Goal: Transaction & Acquisition: Purchase product/service

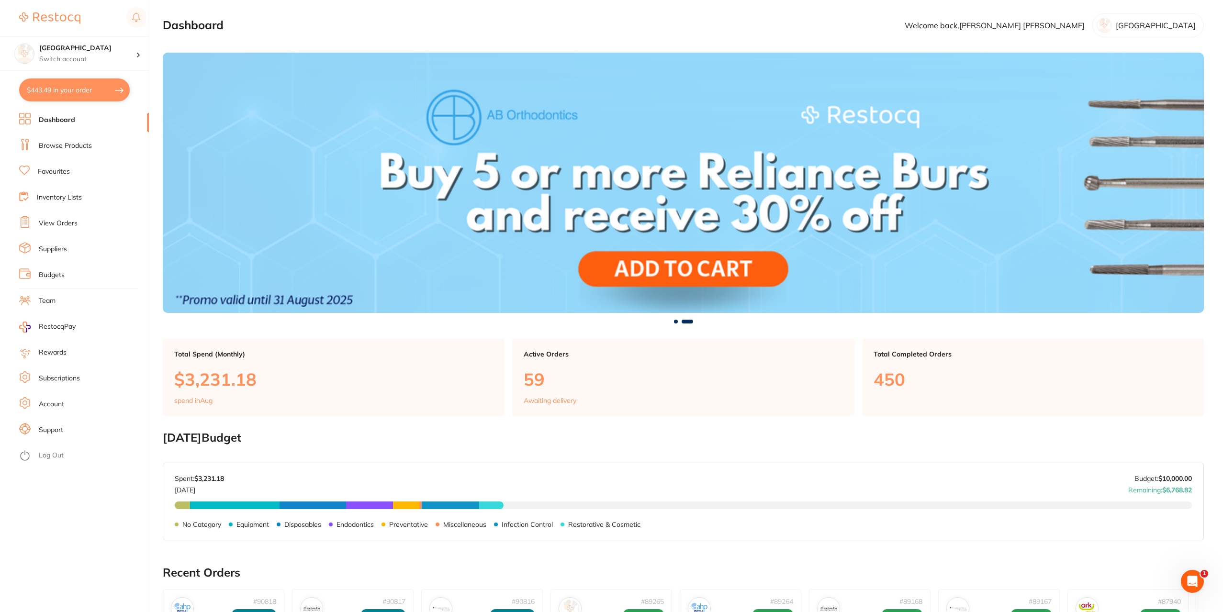
click at [63, 143] on link "Browse Products" at bounding box center [65, 146] width 53 height 10
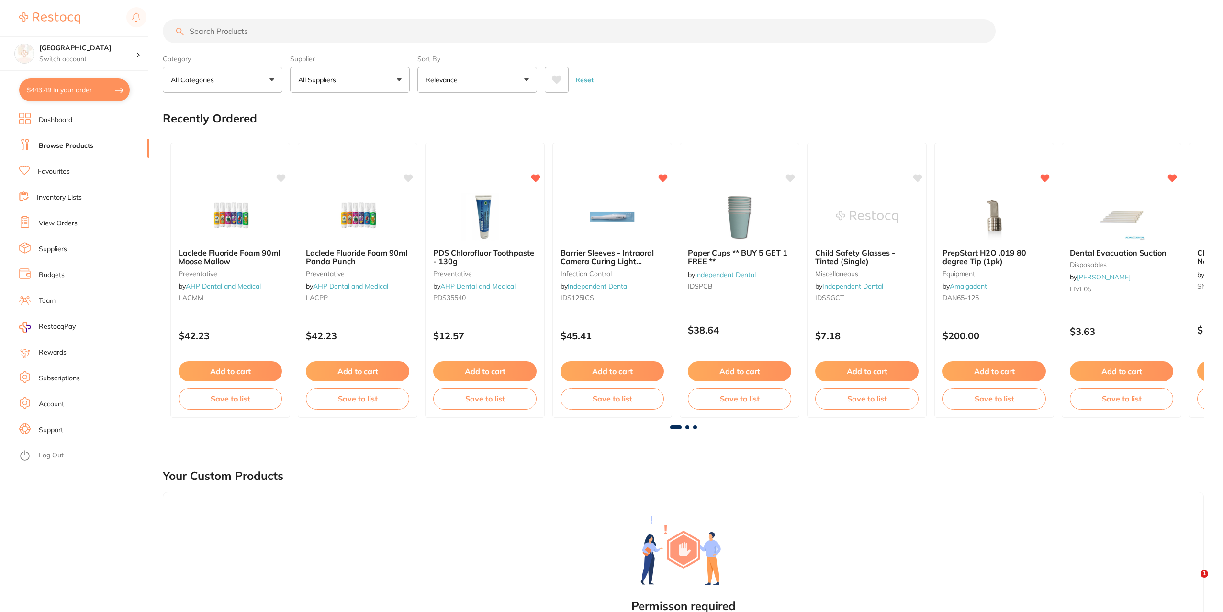
click at [279, 29] on input "search" at bounding box center [579, 31] width 833 height 24
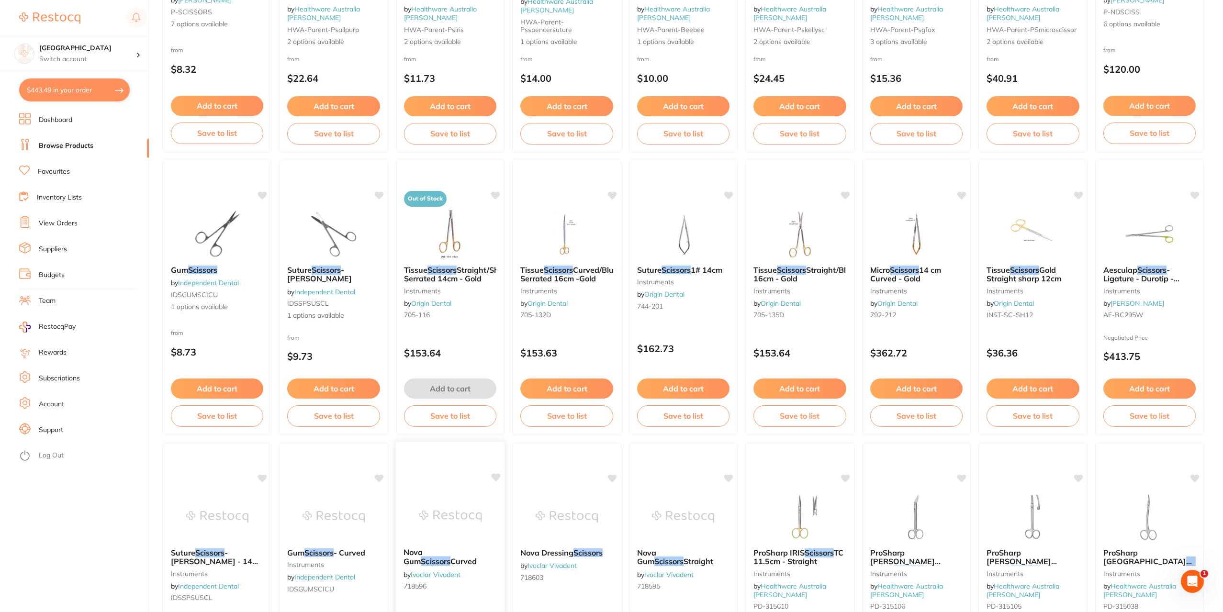
scroll to position [239, 0]
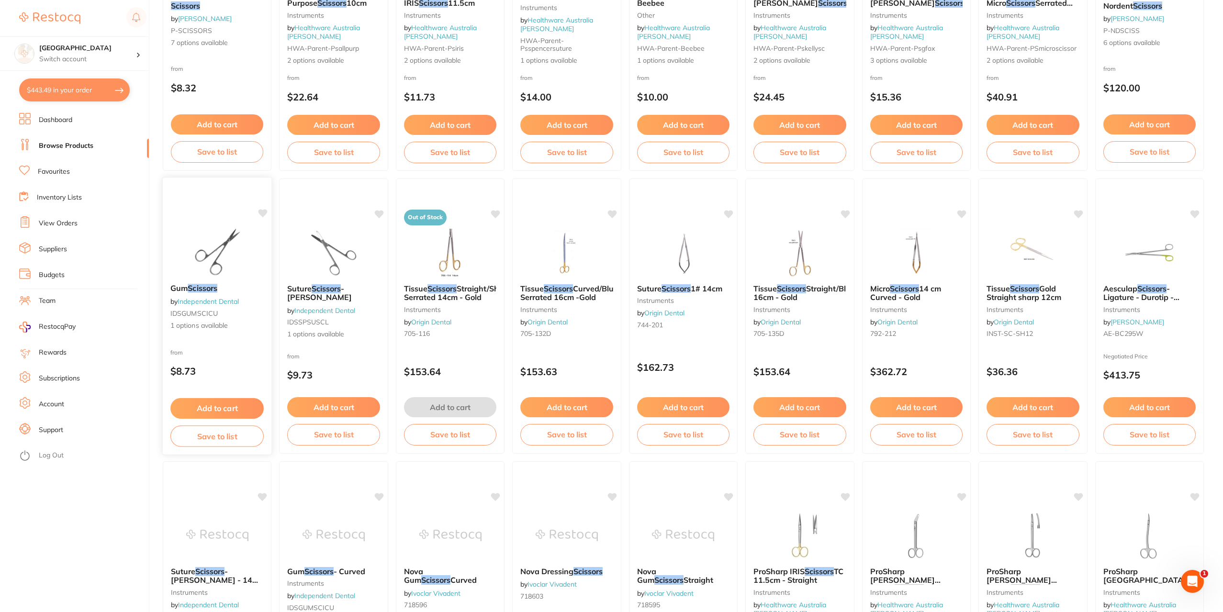
type input "Scissors"
click at [206, 265] on img at bounding box center [217, 252] width 63 height 48
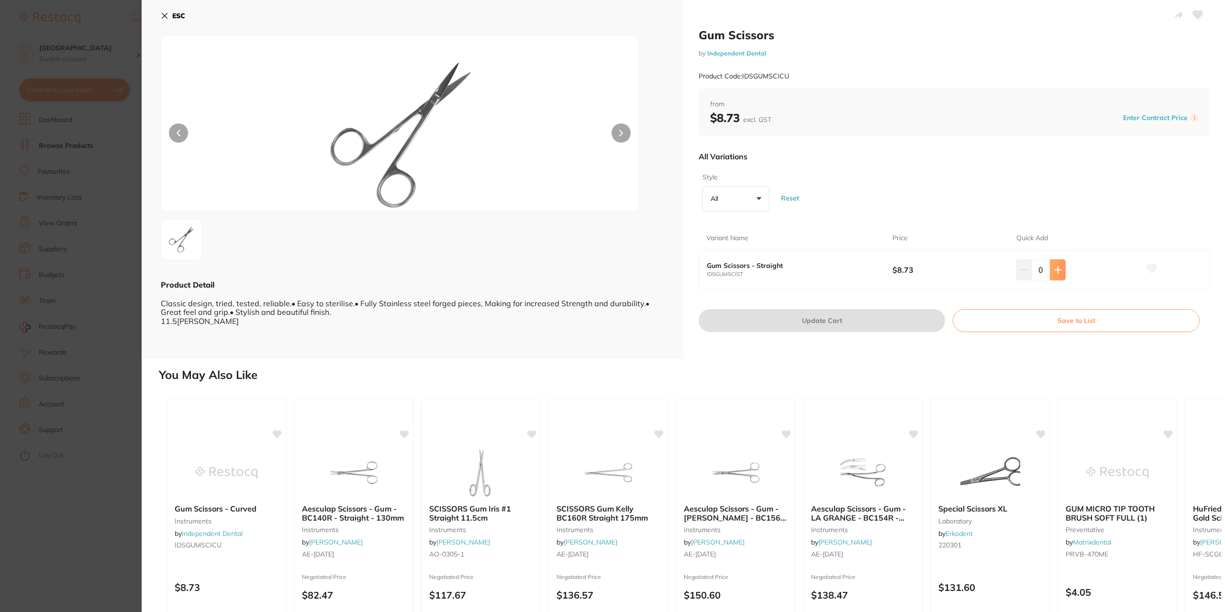
click at [1055, 270] on icon at bounding box center [1058, 270] width 8 height 8
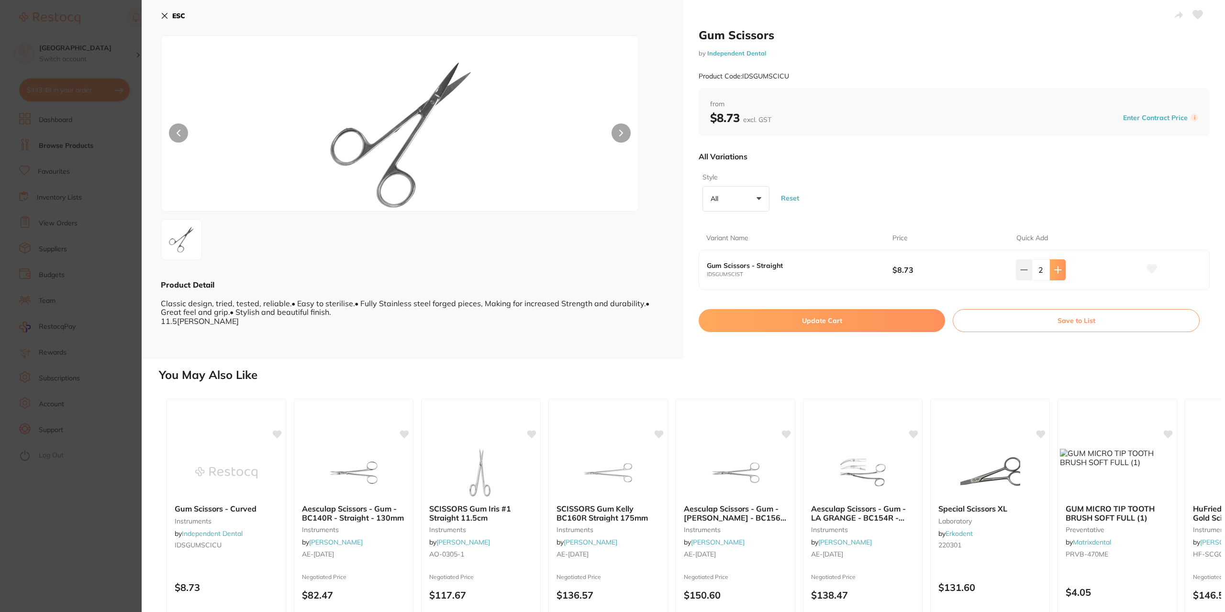
click at [1055, 270] on icon at bounding box center [1058, 270] width 8 height 8
click at [1055, 271] on icon at bounding box center [1058, 270] width 8 height 8
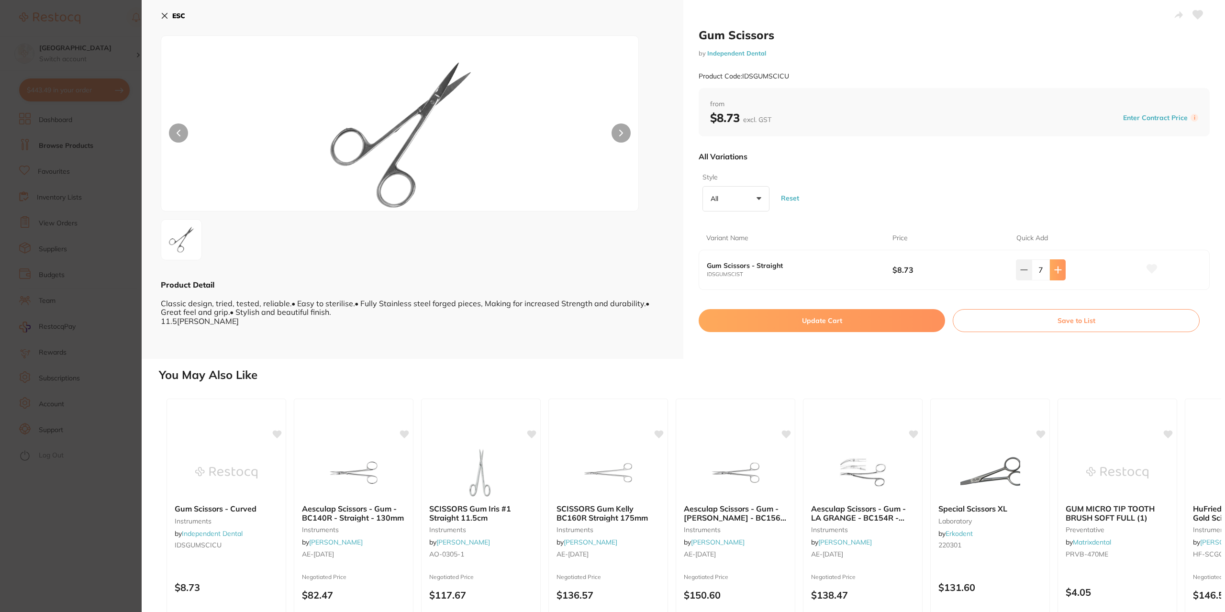
click at [1055, 271] on icon at bounding box center [1058, 270] width 8 height 8
type input "10"
click at [777, 325] on button "Update Cart" at bounding box center [822, 320] width 246 height 23
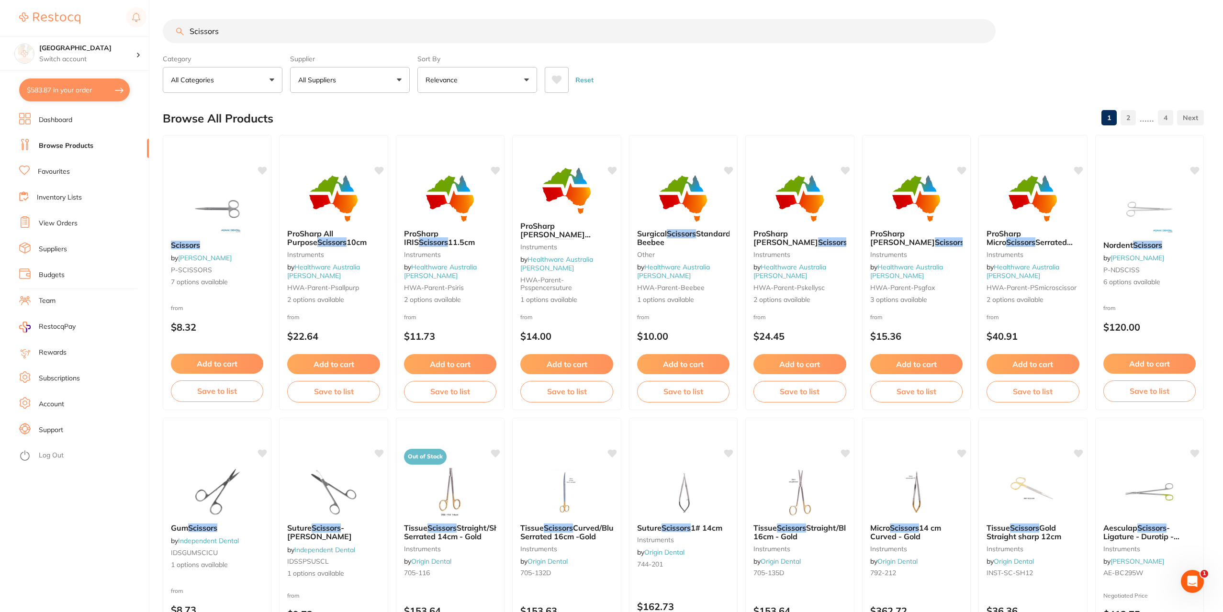
click at [59, 220] on link "View Orders" at bounding box center [58, 224] width 39 height 10
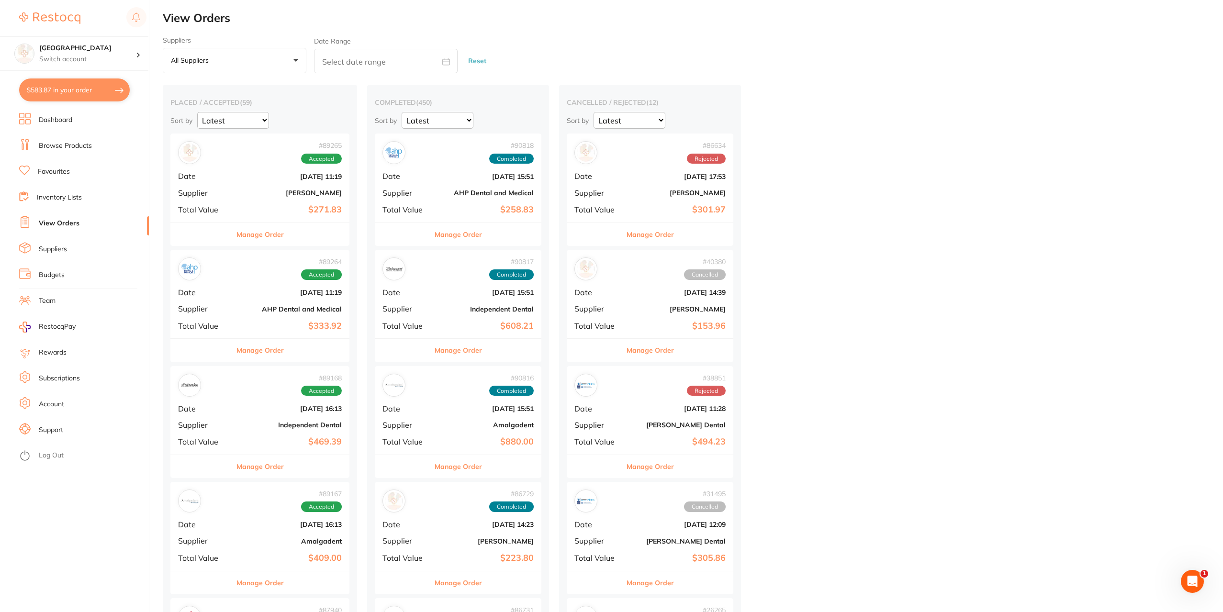
click at [77, 85] on button "$583.87 in your order" at bounding box center [74, 89] width 111 height 23
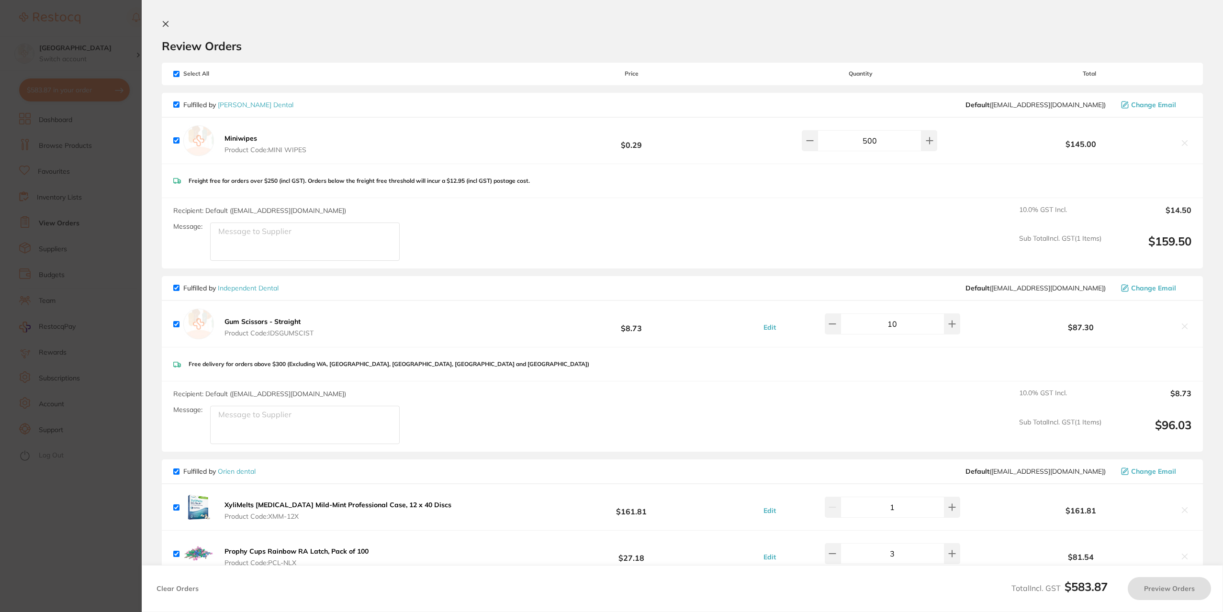
checkbox input "true"
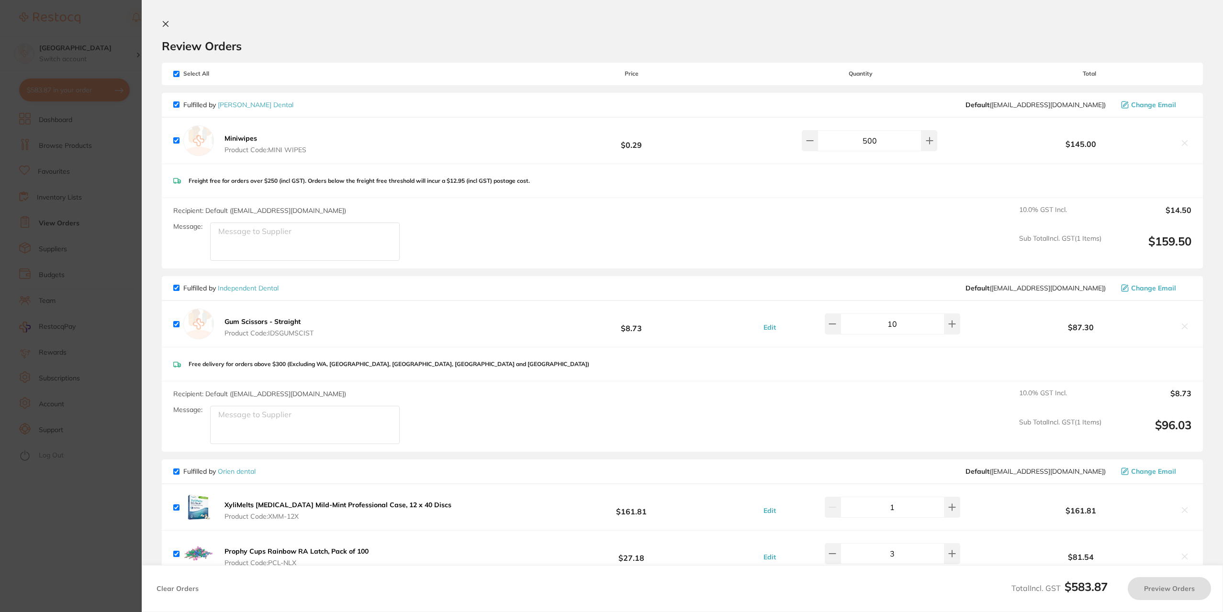
checkbox input "true"
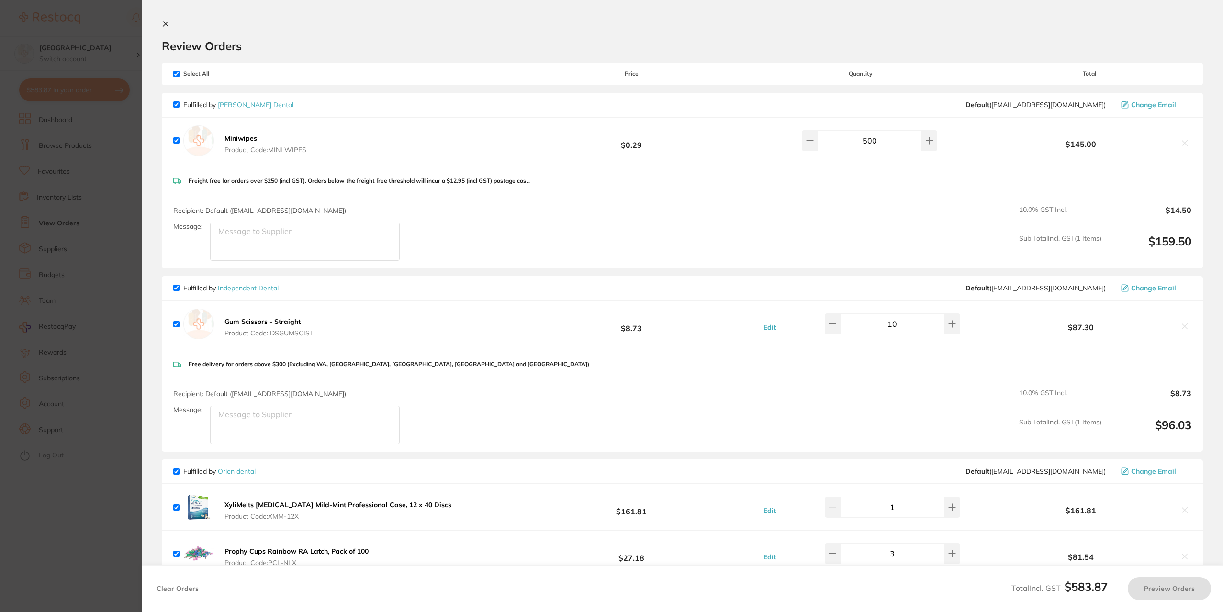
checkbox input "true"
click at [166, 23] on icon at bounding box center [165, 24] width 5 height 5
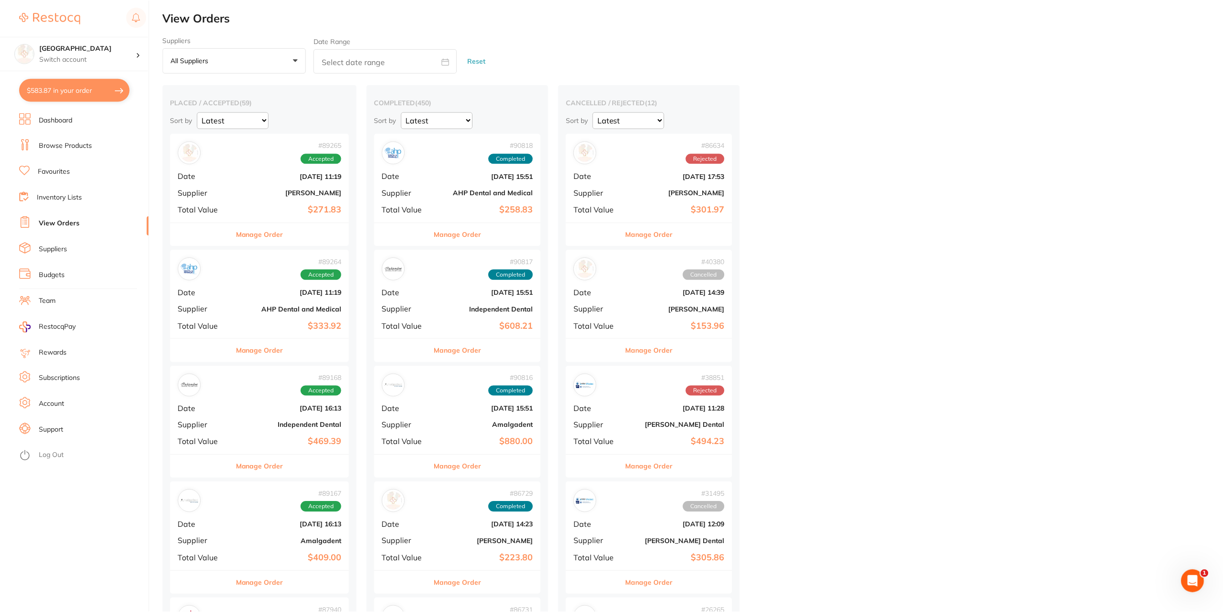
scroll to position [0, 0]
click at [300, 59] on button "All suppliers +0" at bounding box center [235, 60] width 144 height 26
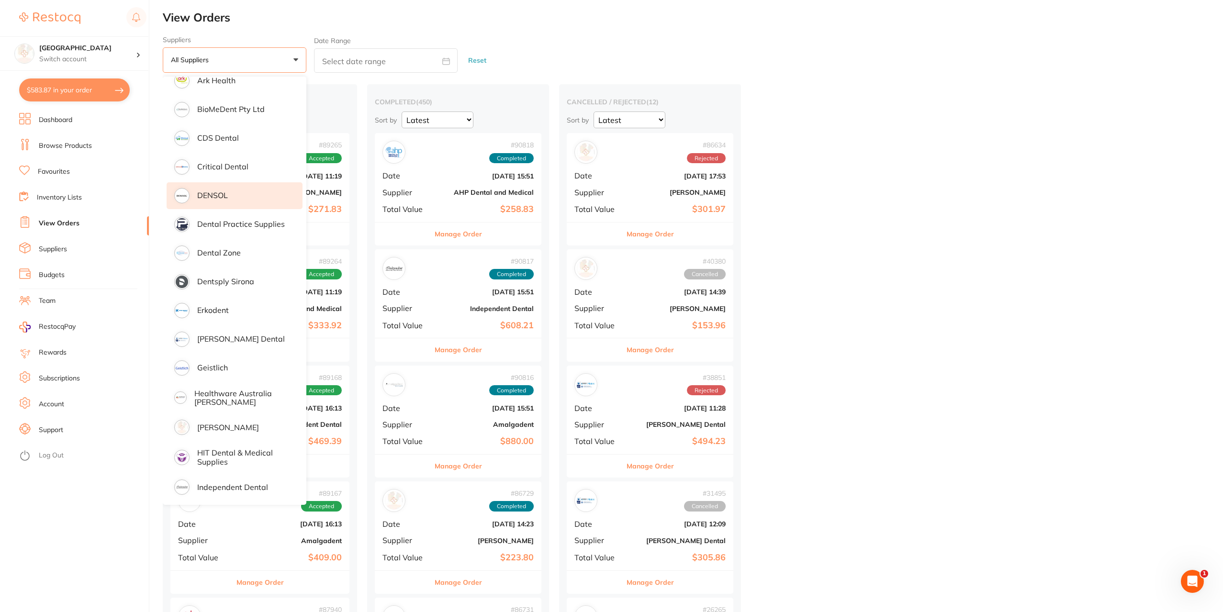
scroll to position [239, 0]
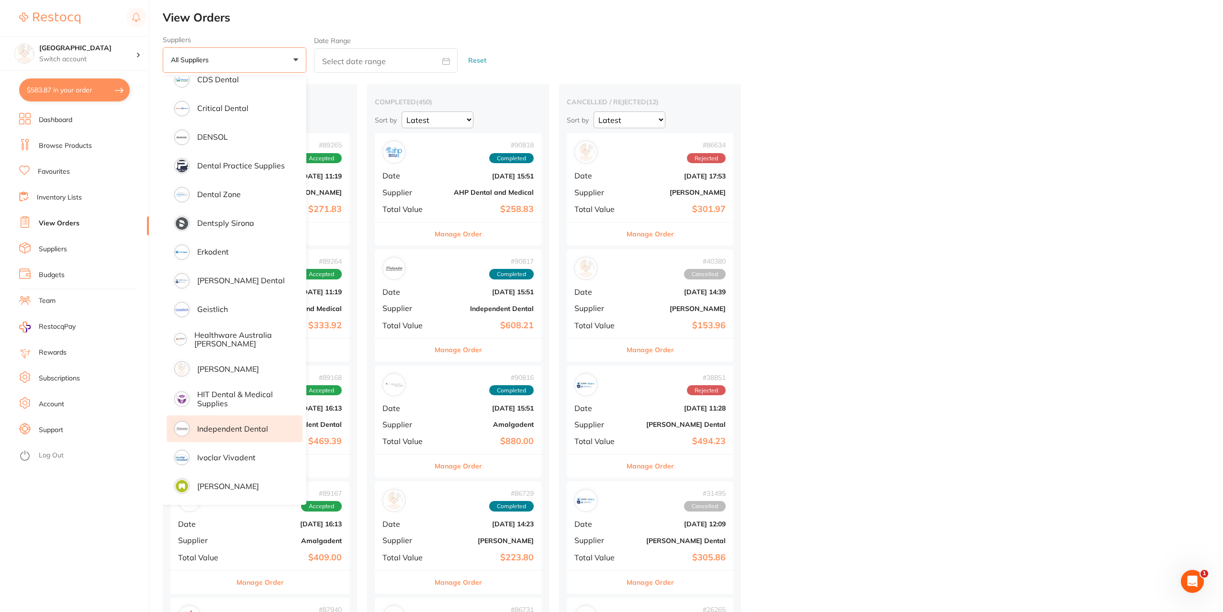
click at [233, 428] on p "Independent Dental" at bounding box center [232, 429] width 71 height 9
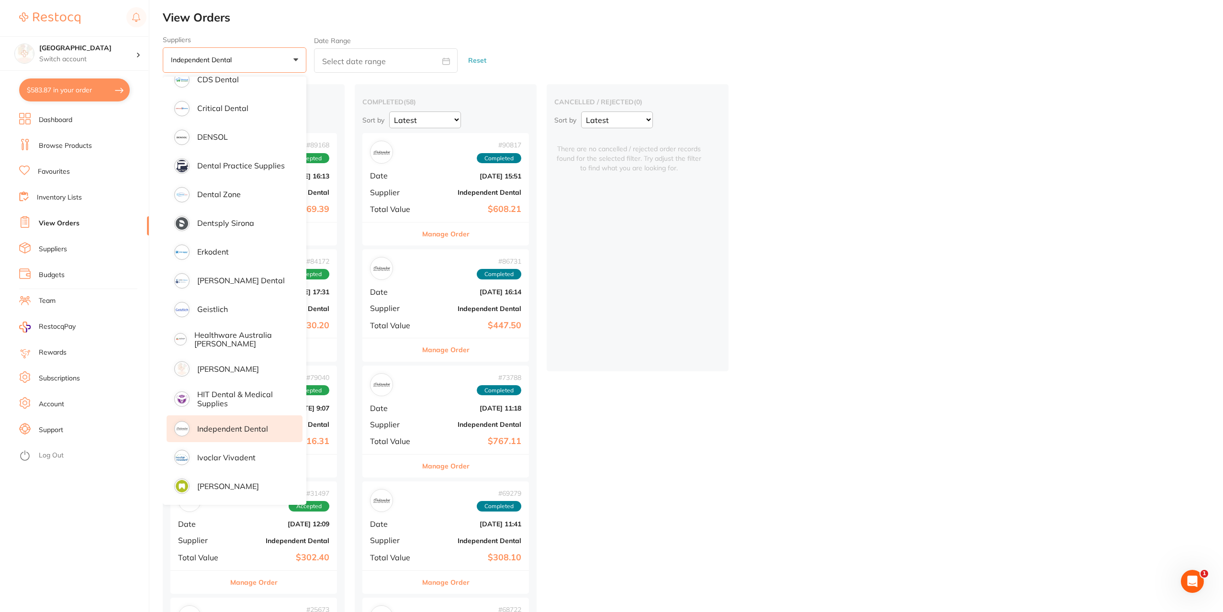
click at [101, 136] on ul "Dashboard Browse Products Favourites Inventory Lists View Orders Suppliers Budg…" at bounding box center [84, 362] width 130 height 499
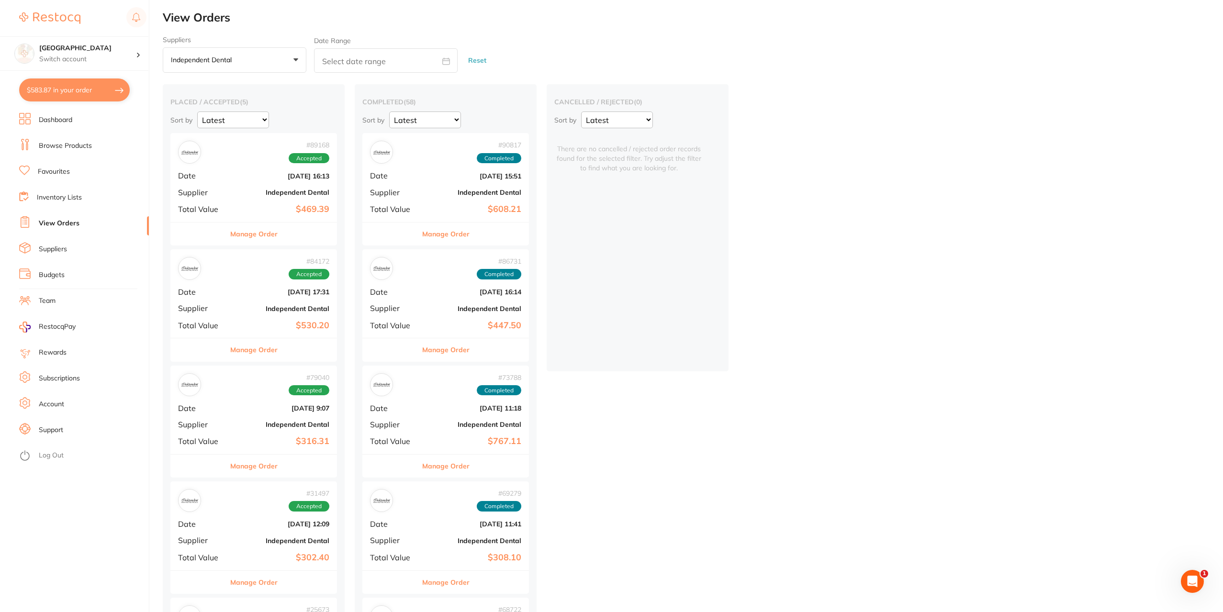
click at [58, 144] on link "Browse Products" at bounding box center [65, 146] width 53 height 10
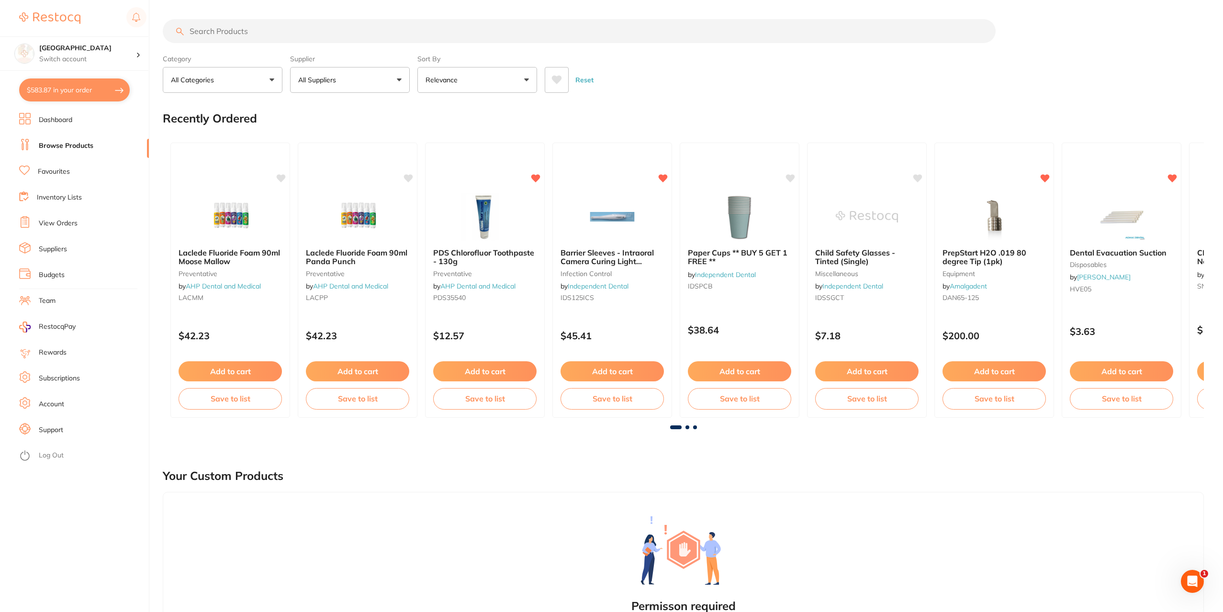
click at [398, 80] on button "All Suppliers" at bounding box center [350, 80] width 120 height 26
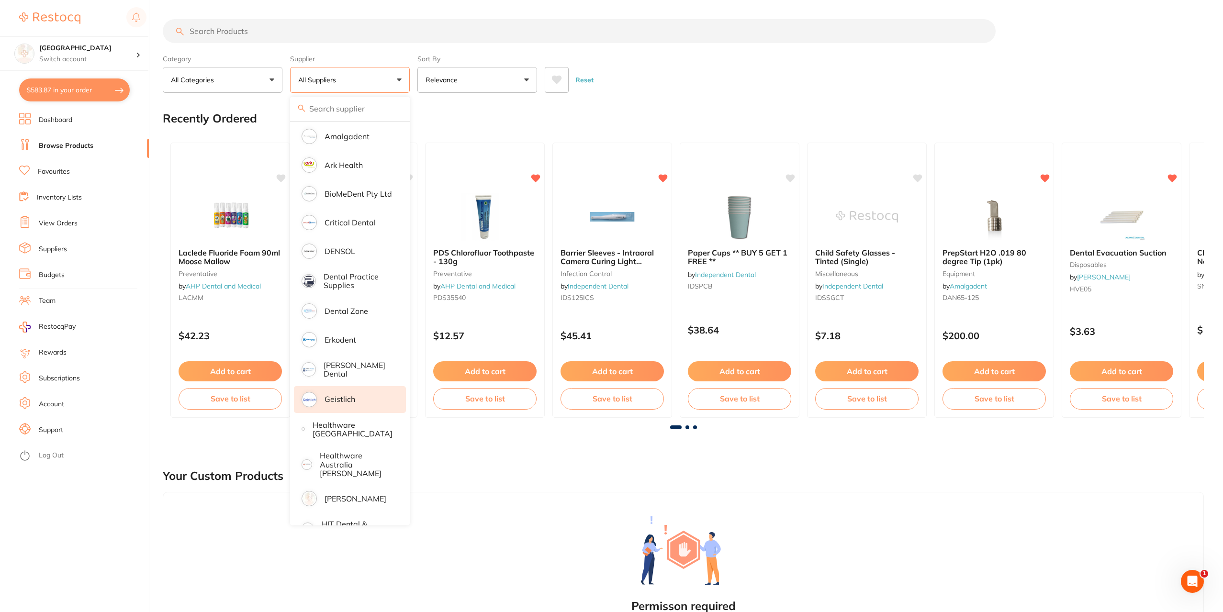
scroll to position [287, 0]
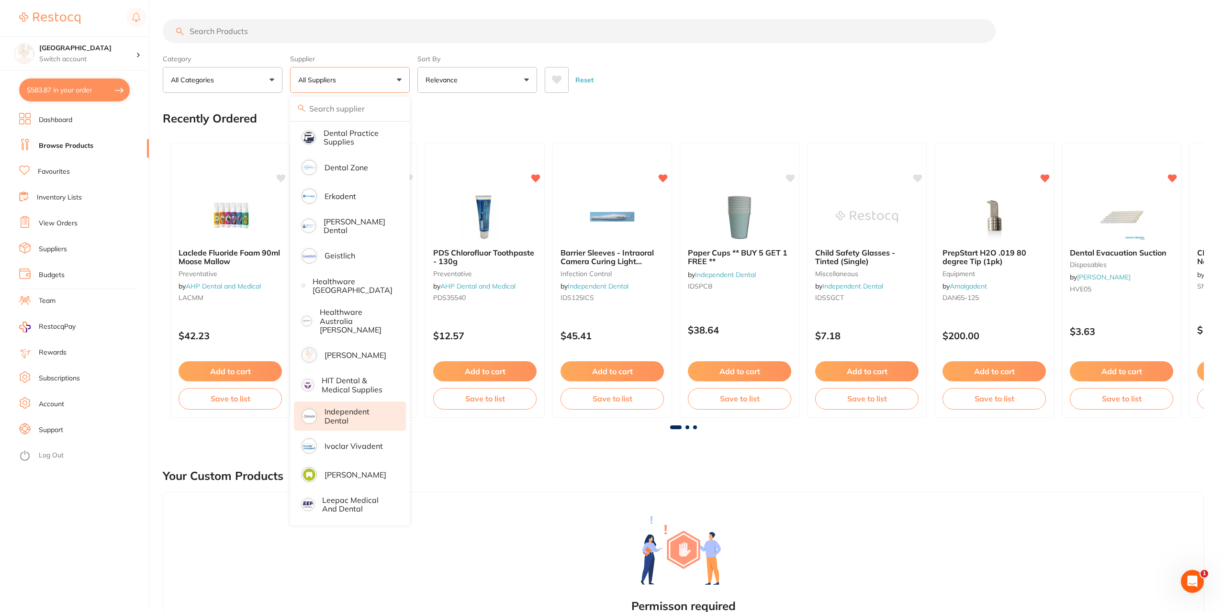
click at [343, 412] on p "Independent Dental" at bounding box center [359, 416] width 68 height 18
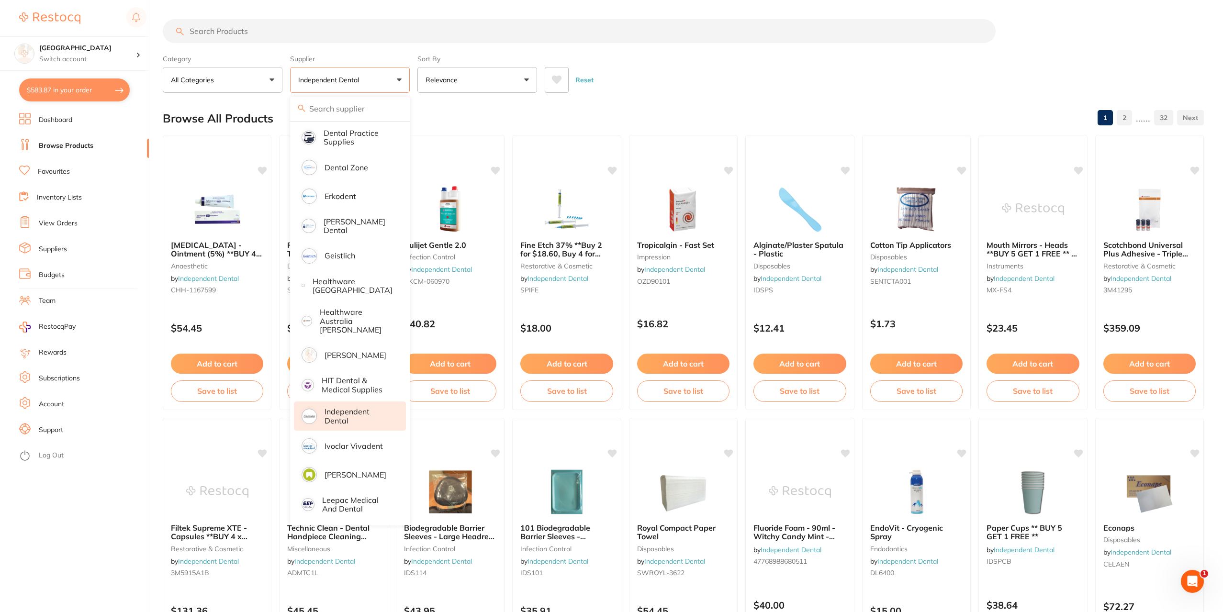
scroll to position [0, 0]
click at [876, 78] on div "Reset" at bounding box center [870, 76] width 651 height 34
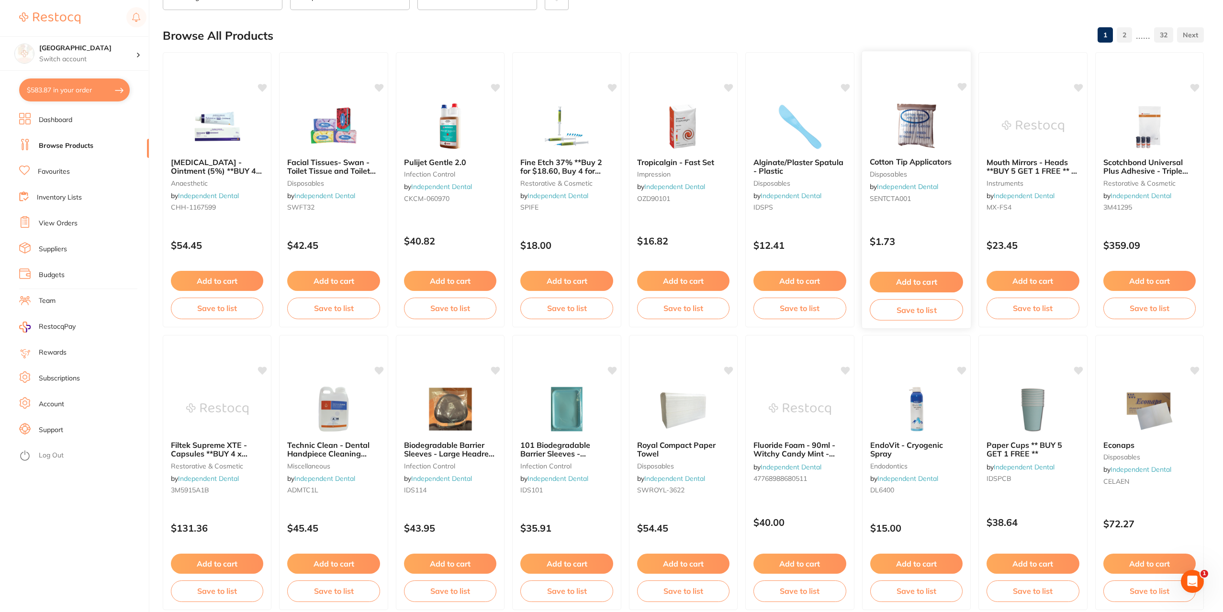
scroll to position [96, 0]
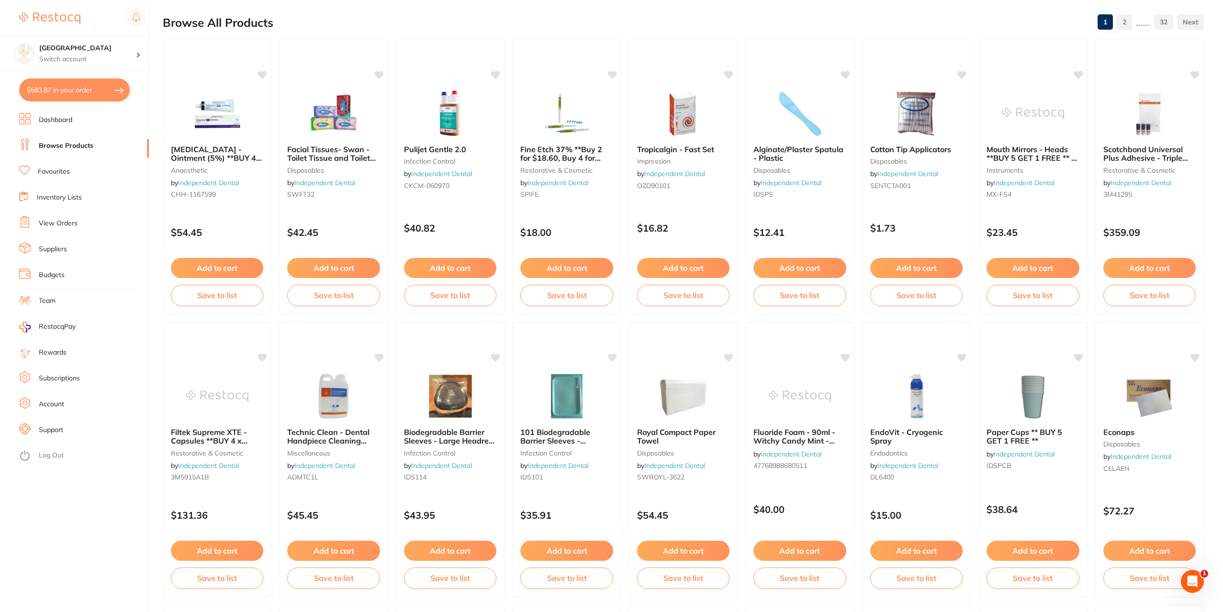
click at [63, 174] on link "Favourites" at bounding box center [54, 172] width 32 height 10
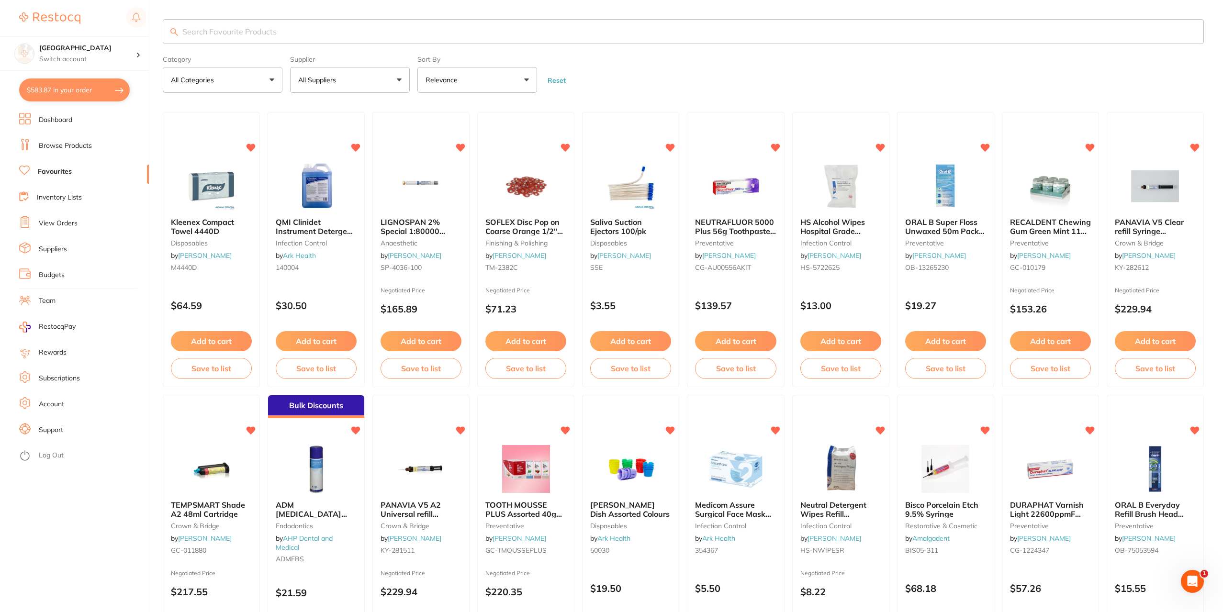
click at [398, 78] on button "All Suppliers" at bounding box center [350, 80] width 120 height 26
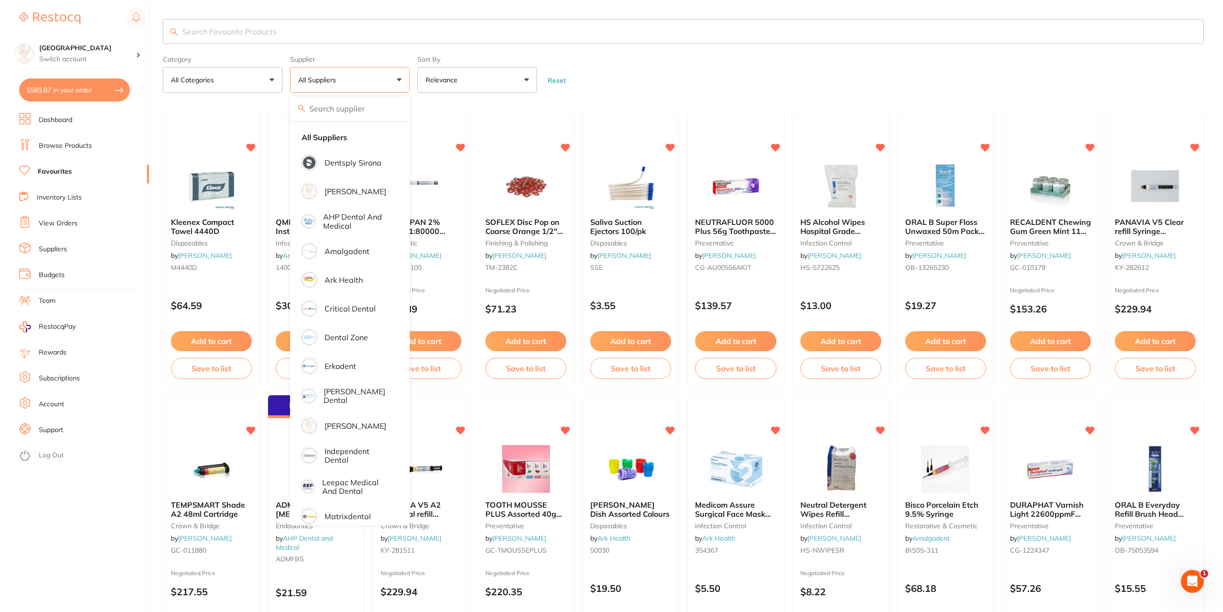
click at [397, 77] on button "All Suppliers" at bounding box center [350, 80] width 120 height 26
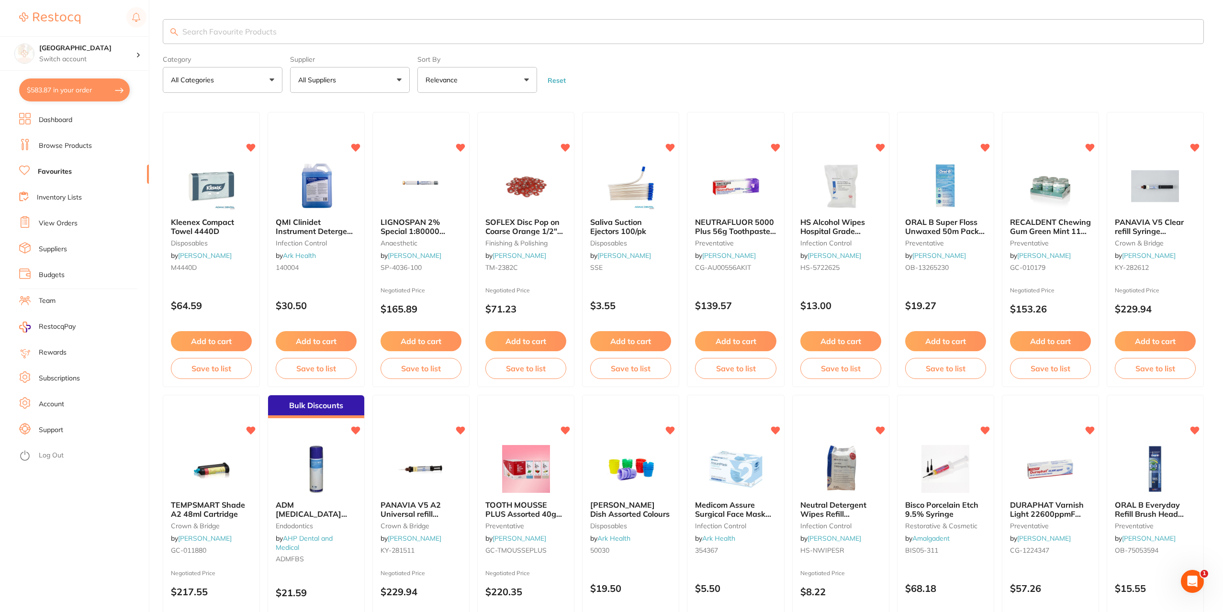
click at [67, 142] on link "Browse Products" at bounding box center [65, 146] width 53 height 10
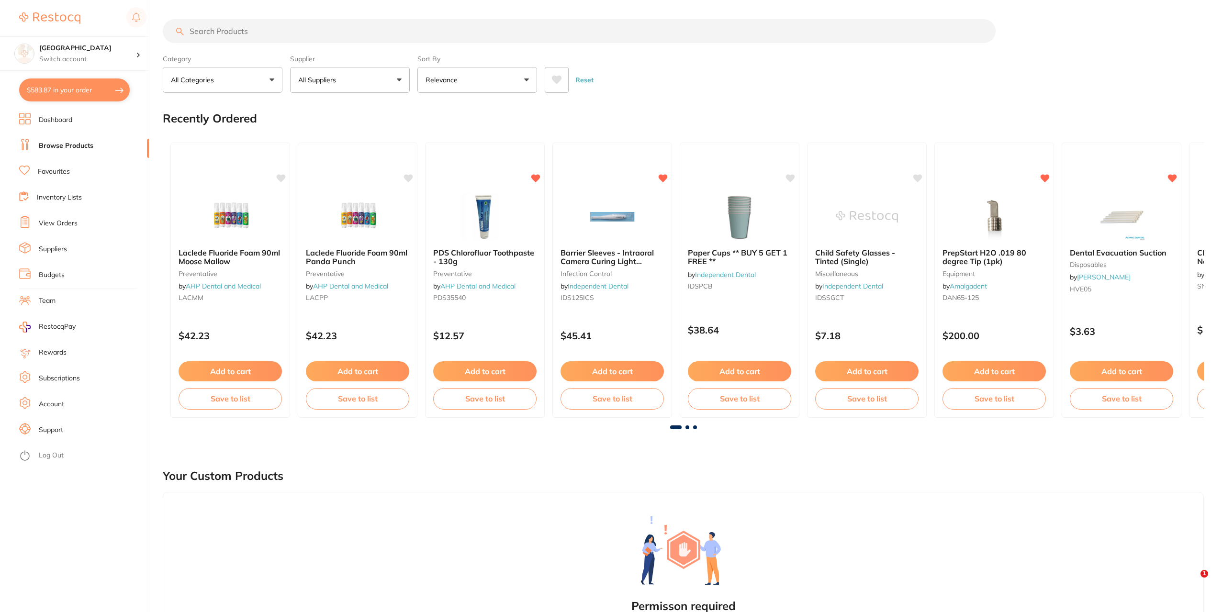
click at [395, 78] on button "All Suppliers" at bounding box center [350, 80] width 120 height 26
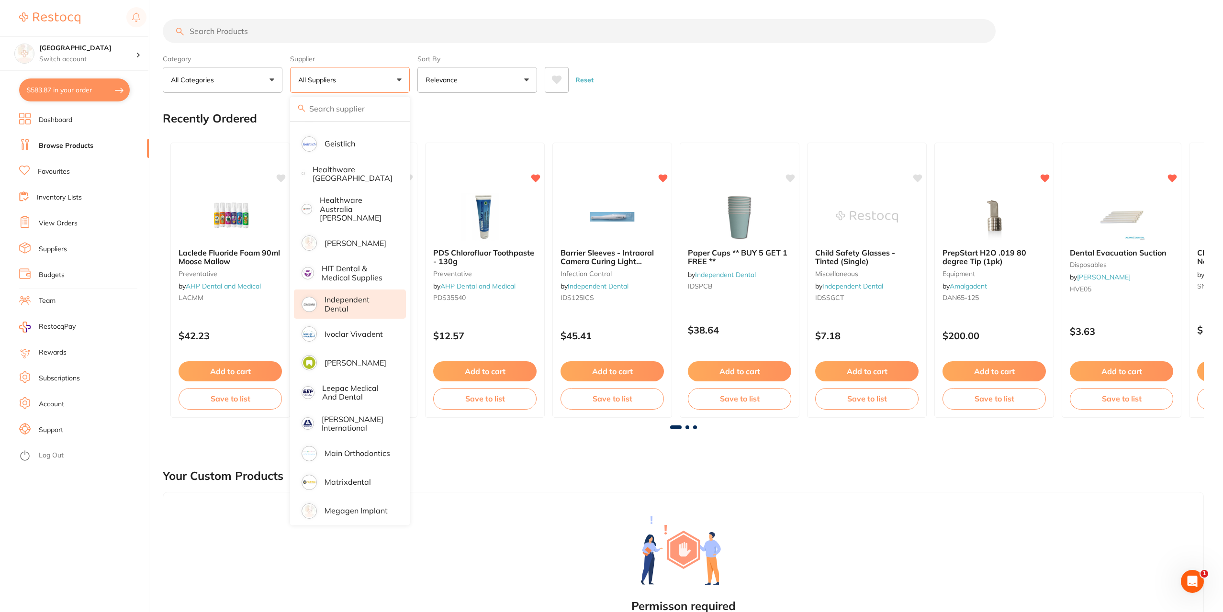
scroll to position [383, 0]
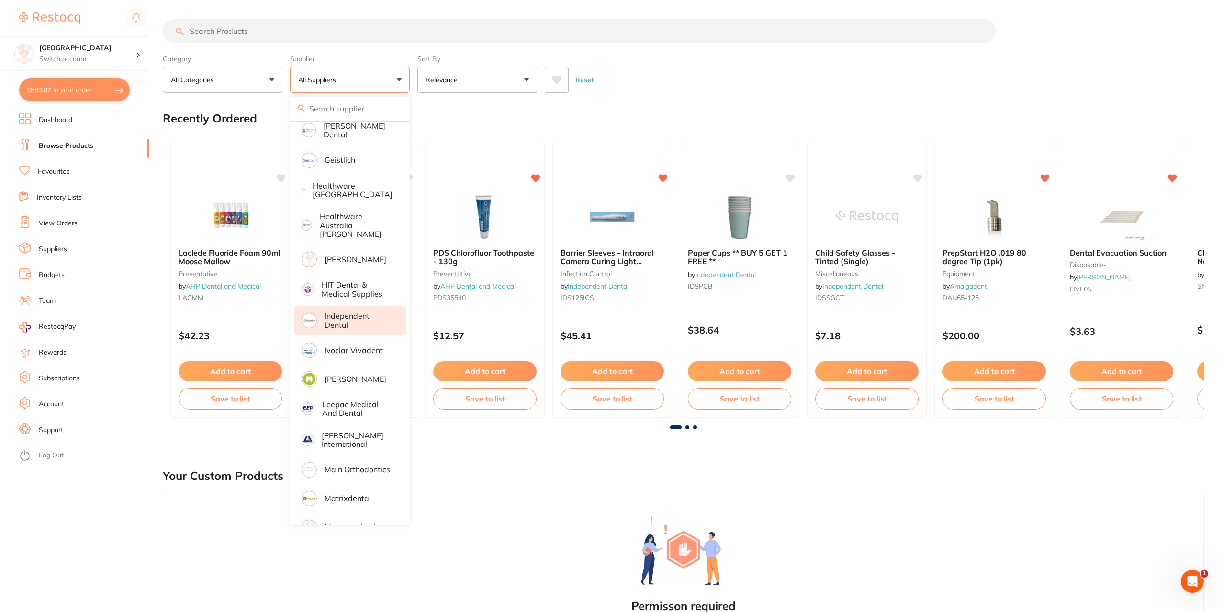
click at [347, 312] on p "Independent Dental" at bounding box center [359, 321] width 68 height 18
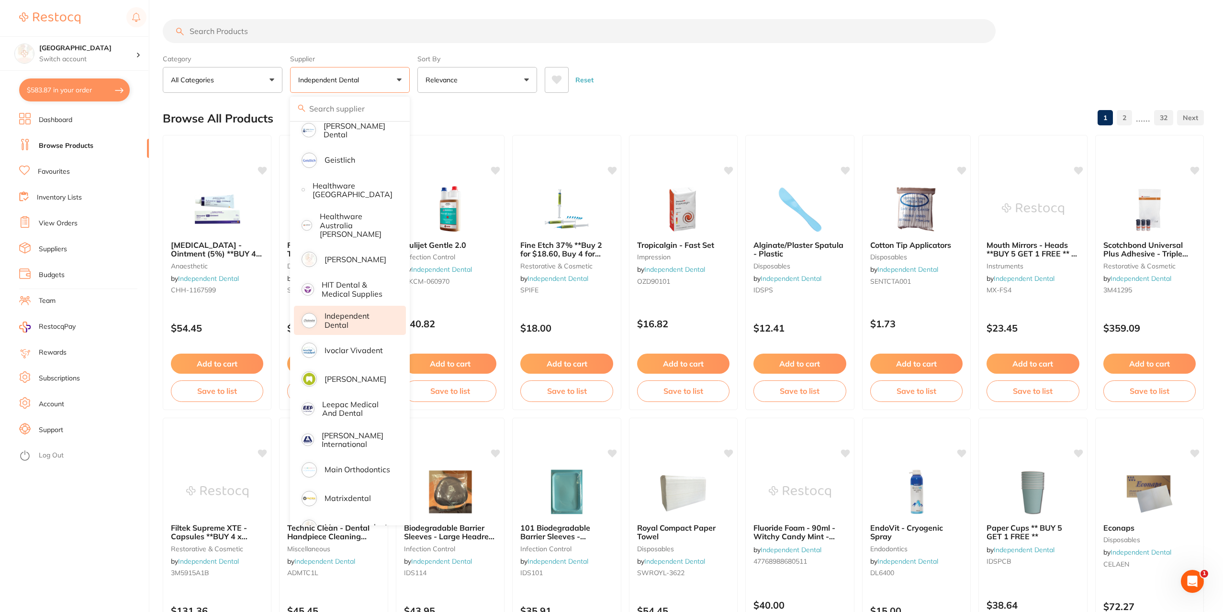
scroll to position [0, 0]
click at [695, 77] on div "Reset" at bounding box center [870, 76] width 651 height 34
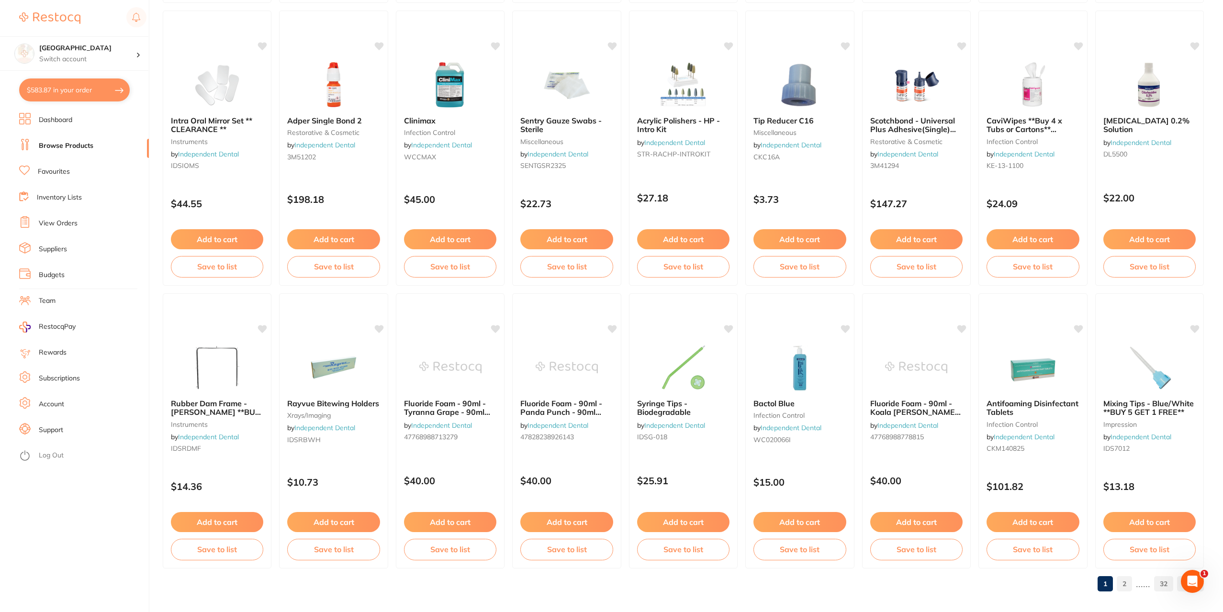
scroll to position [1262, 0]
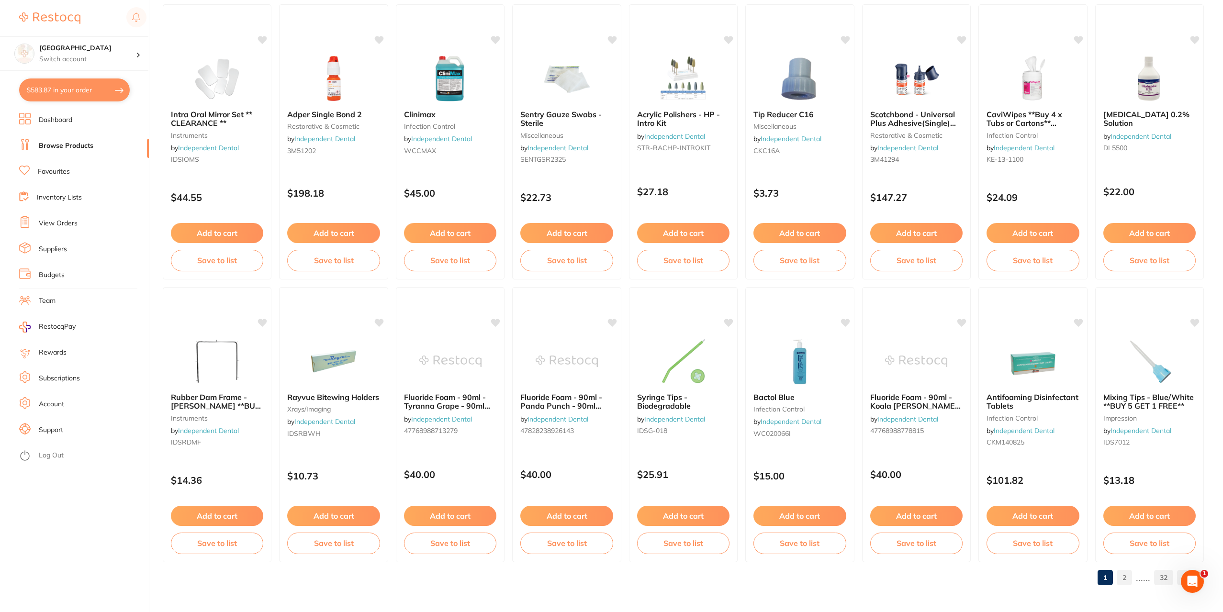
click at [1130, 582] on link "2" at bounding box center [1124, 577] width 15 height 19
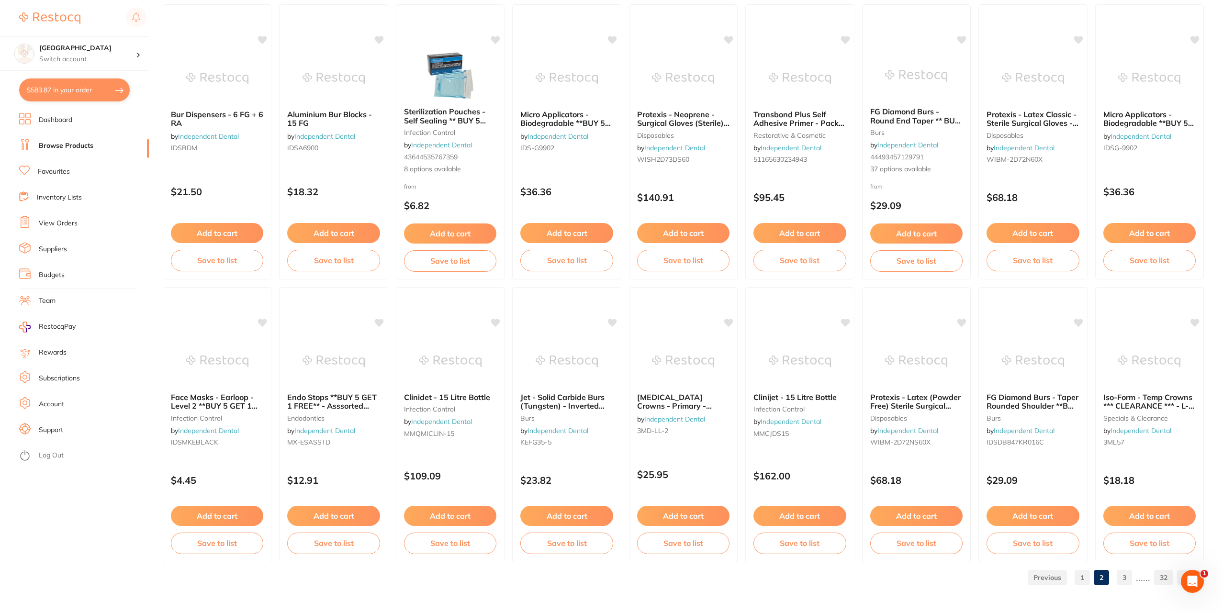
click at [1124, 575] on link "3" at bounding box center [1124, 577] width 15 height 19
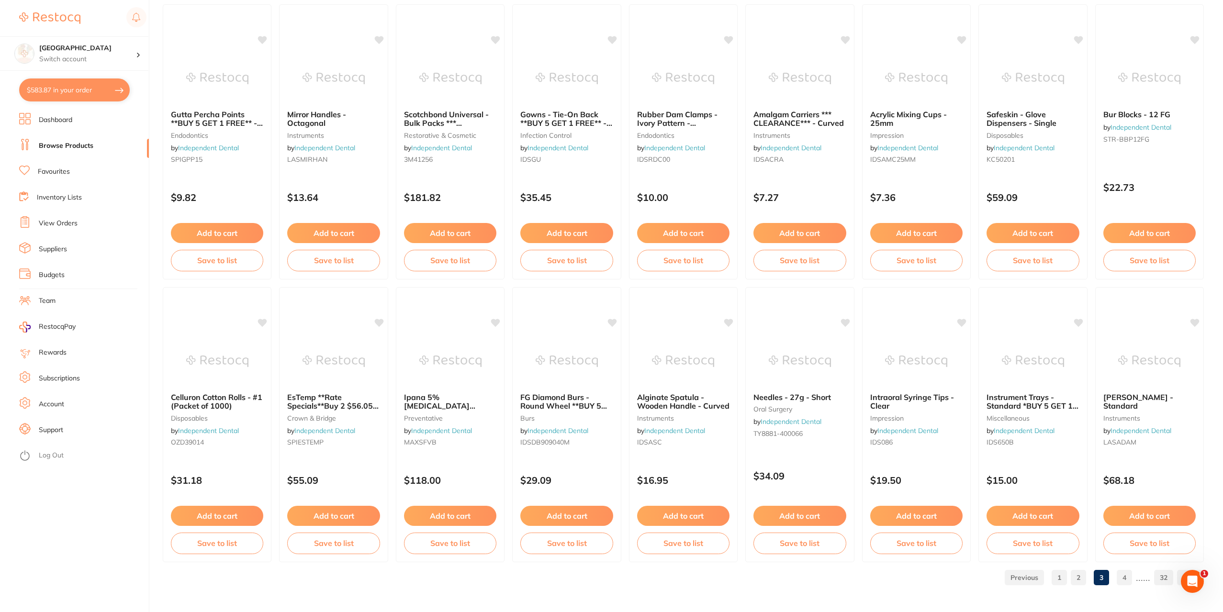
click at [1124, 579] on link "4" at bounding box center [1124, 577] width 15 height 19
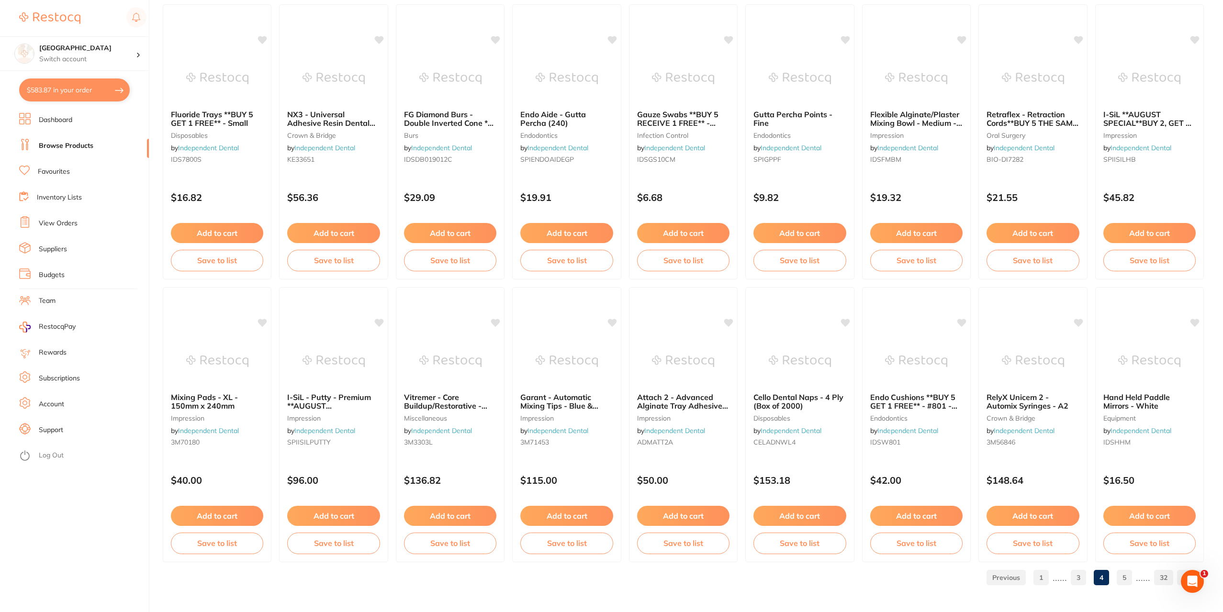
click at [1128, 581] on link "5" at bounding box center [1124, 577] width 15 height 19
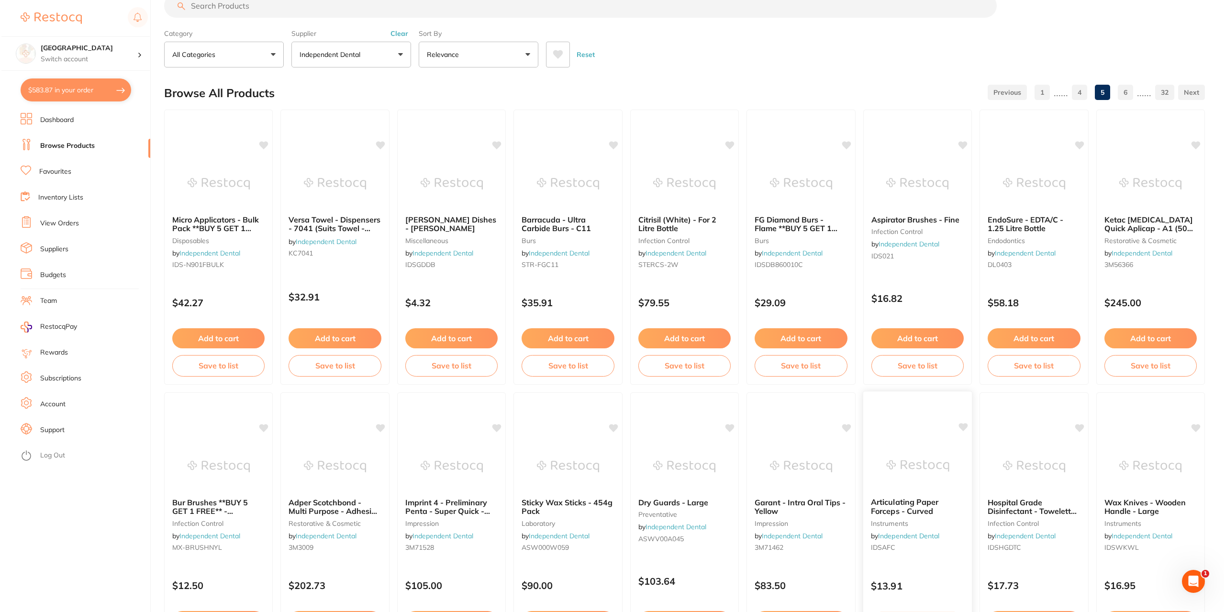
scroll to position [0, 0]
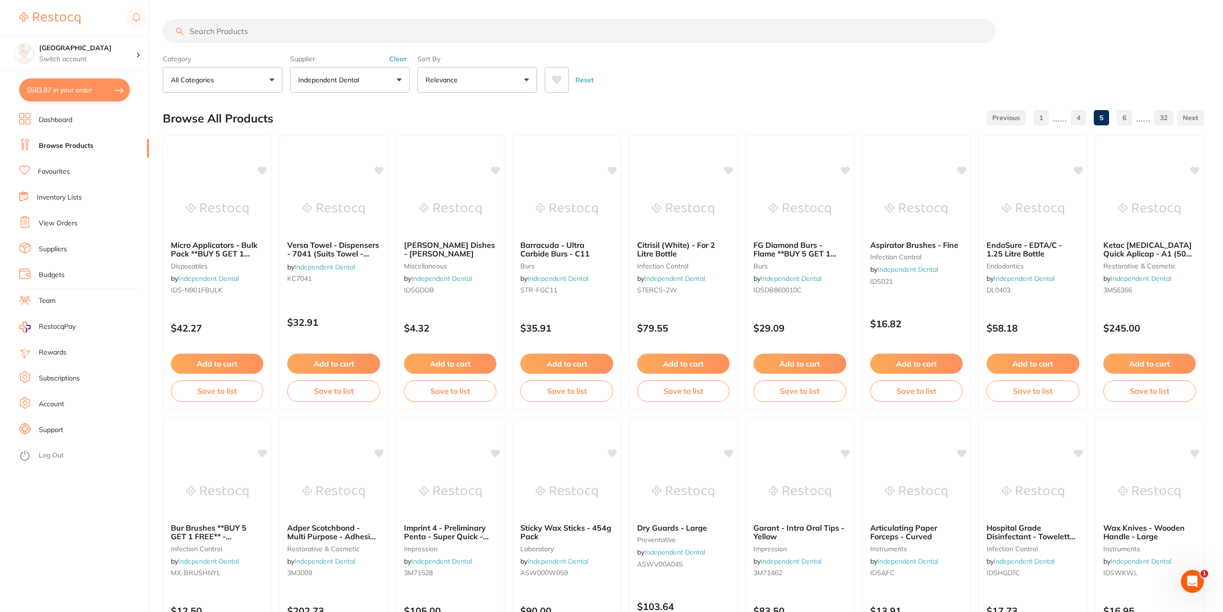
click at [247, 34] on input "search" at bounding box center [579, 31] width 833 height 24
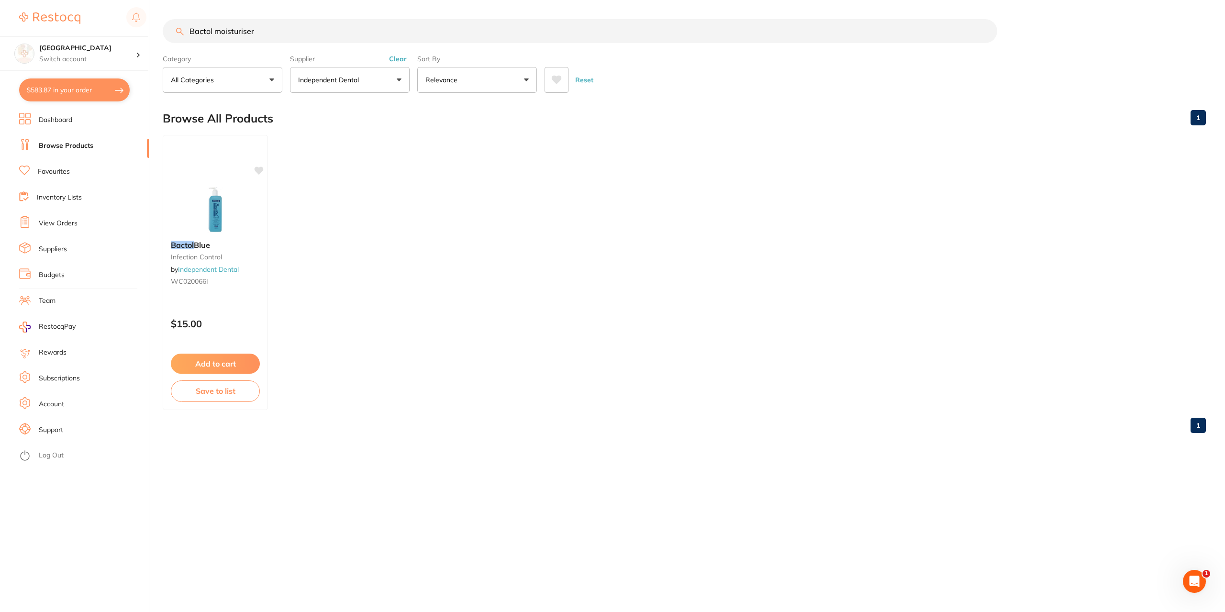
type input "Bactol moisturiser"
click at [397, 56] on button "Clear" at bounding box center [397, 59] width 23 height 9
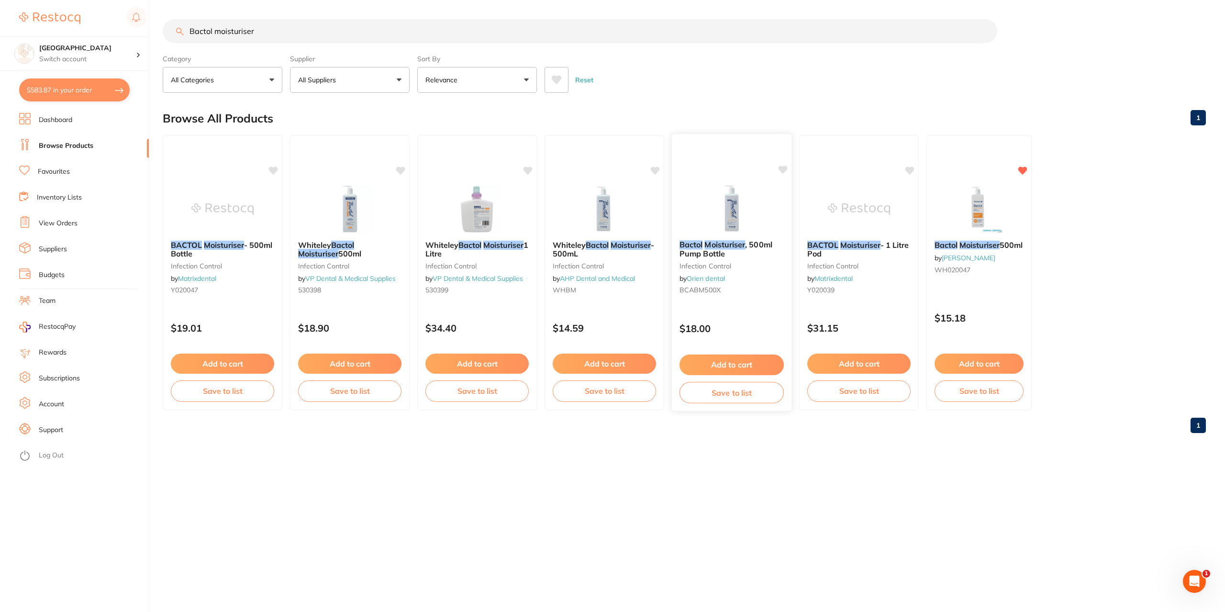
click at [711, 363] on button "Add to cart" at bounding box center [732, 365] width 104 height 21
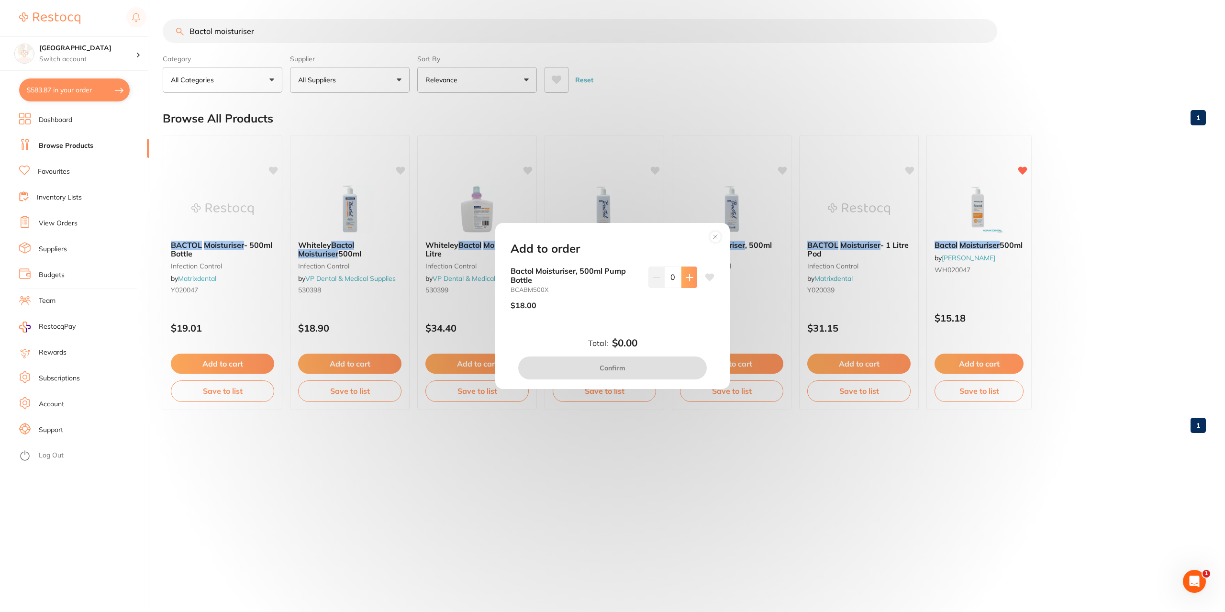
click at [686, 279] on icon at bounding box center [690, 278] width 8 height 8
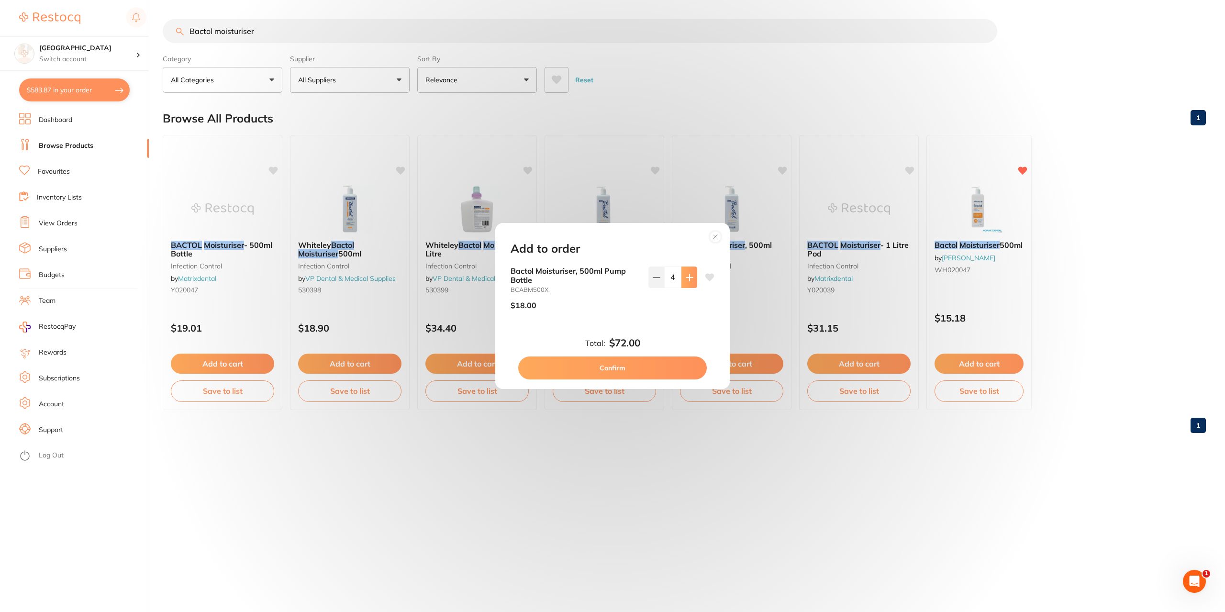
type input "5"
click at [616, 367] on button "Confirm" at bounding box center [612, 368] width 189 height 23
checkbox input "false"
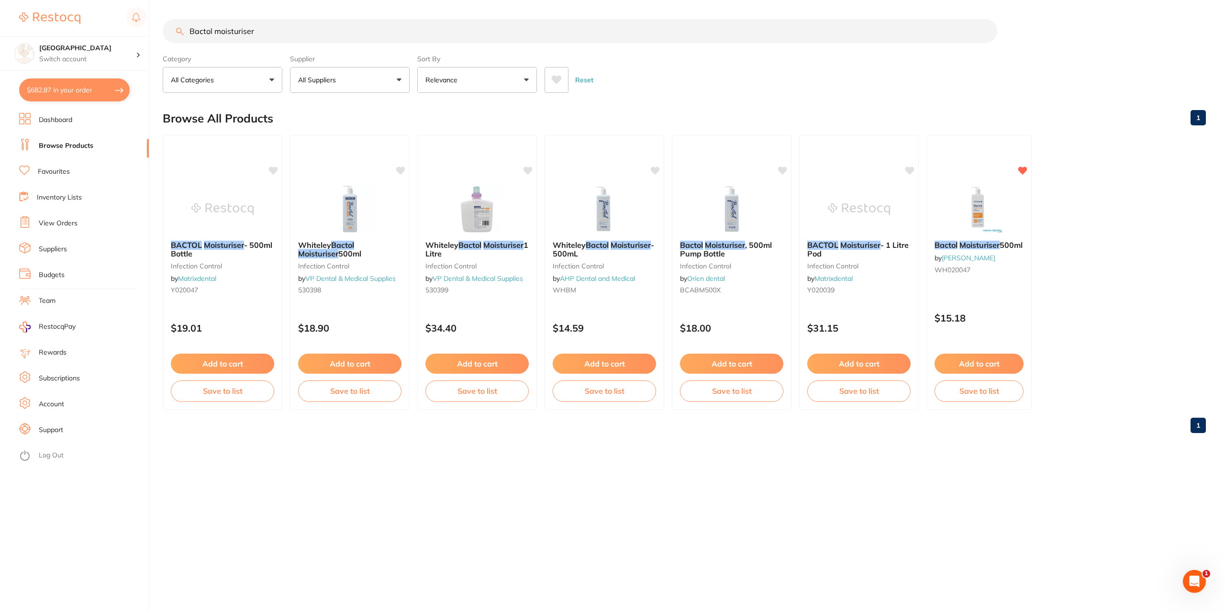
click at [81, 89] on button "$682.87 in your order" at bounding box center [74, 89] width 111 height 23
checkbox input "true"
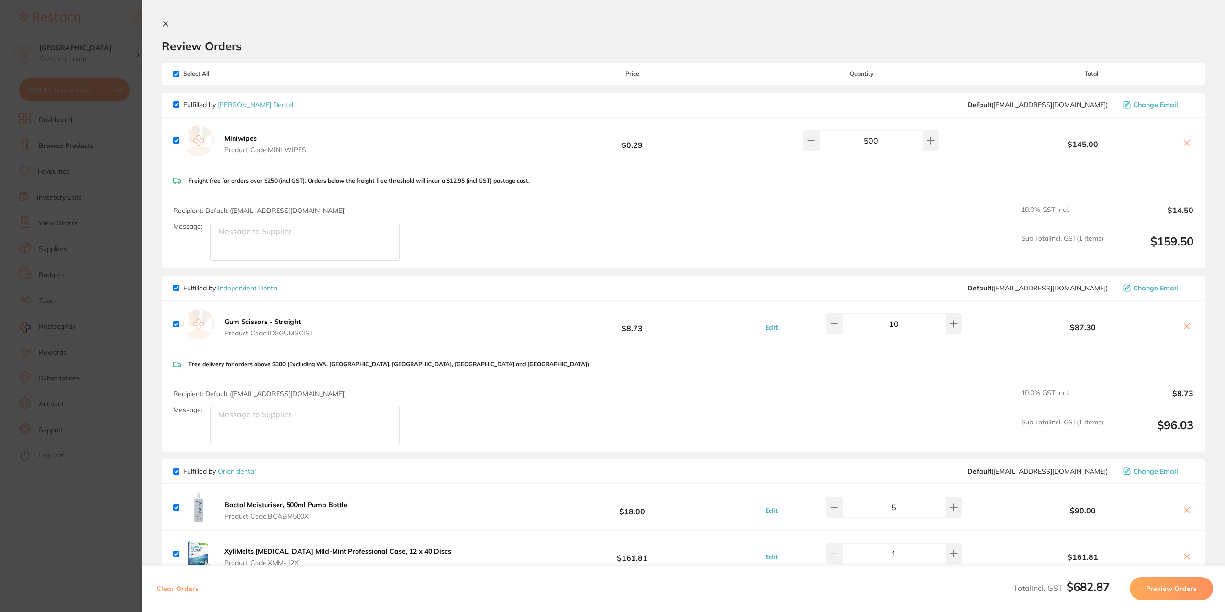
click at [177, 72] on input "checkbox" at bounding box center [176, 74] width 6 height 6
checkbox input "false"
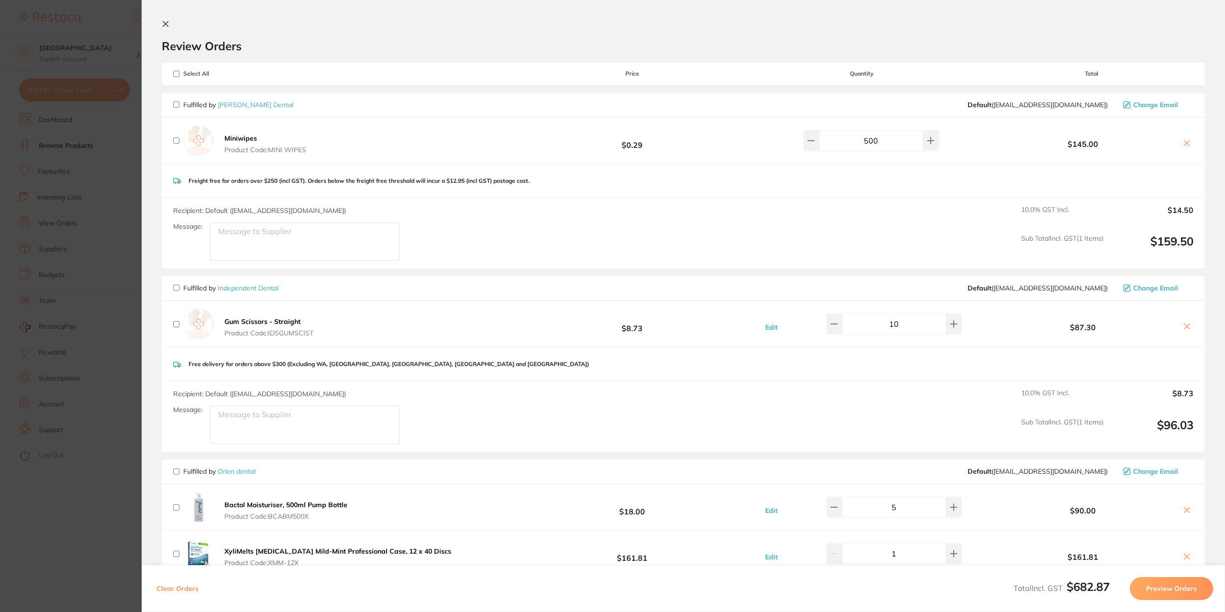
checkbox input "false"
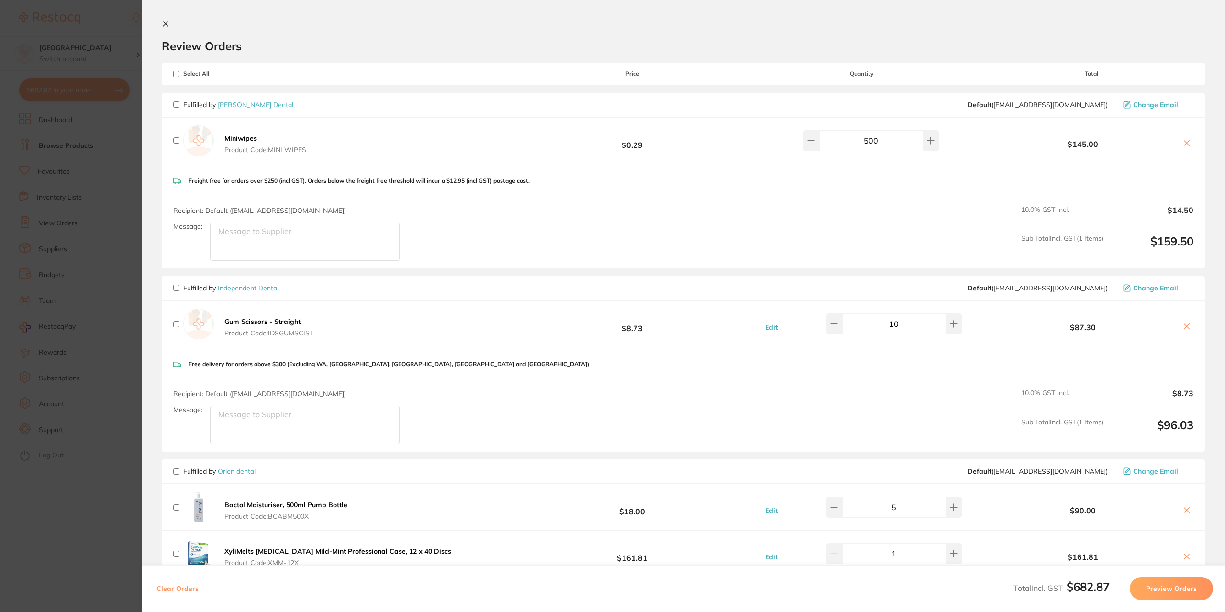
checkbox input "false"
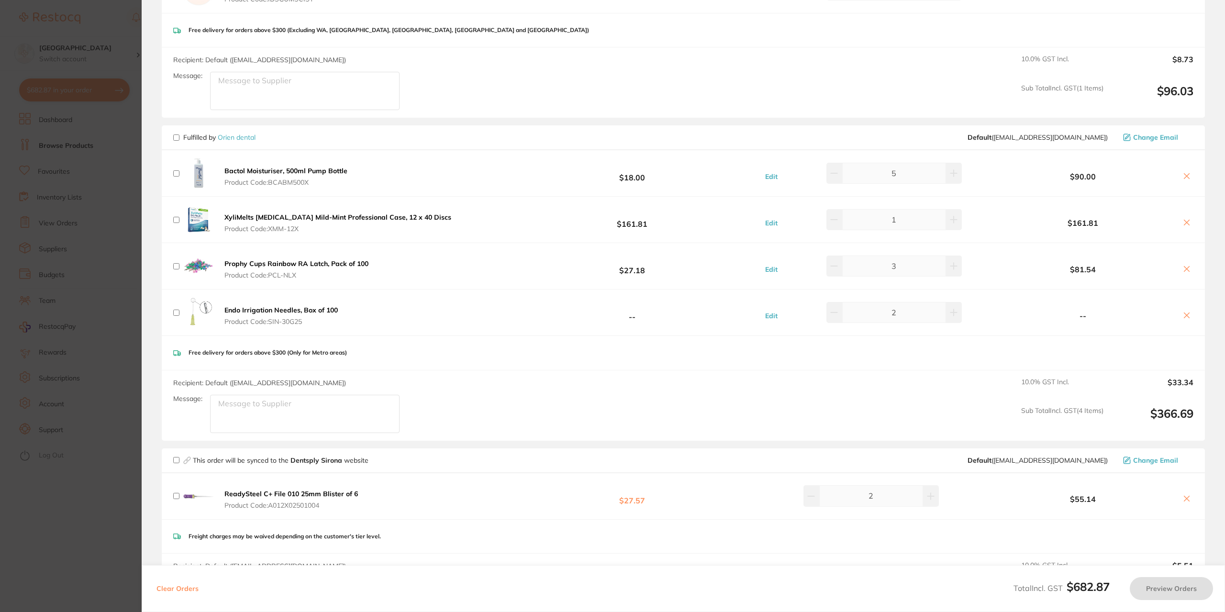
scroll to position [335, 0]
click at [177, 135] on input "checkbox" at bounding box center [176, 137] width 6 height 6
checkbox input "true"
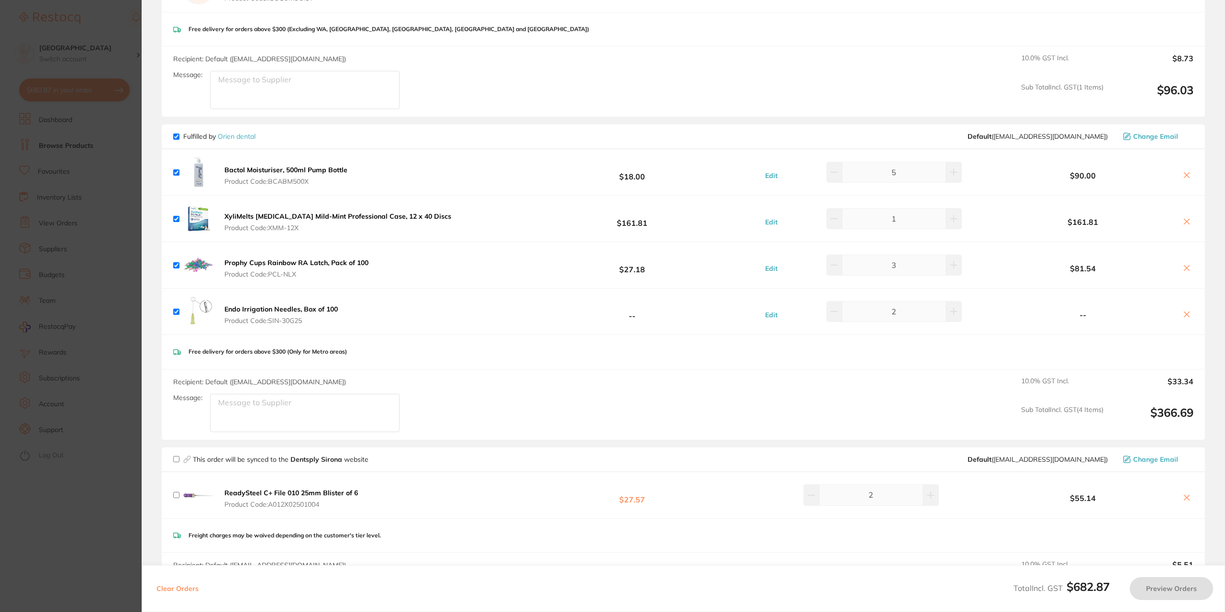
checkbox input "true"
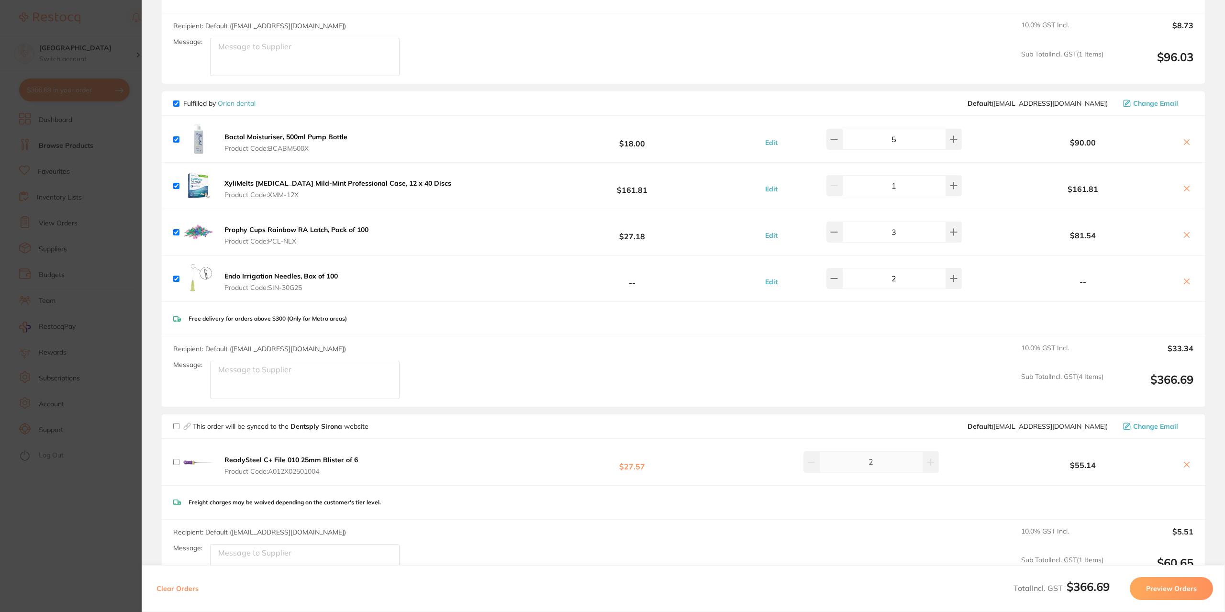
scroll to position [383, 0]
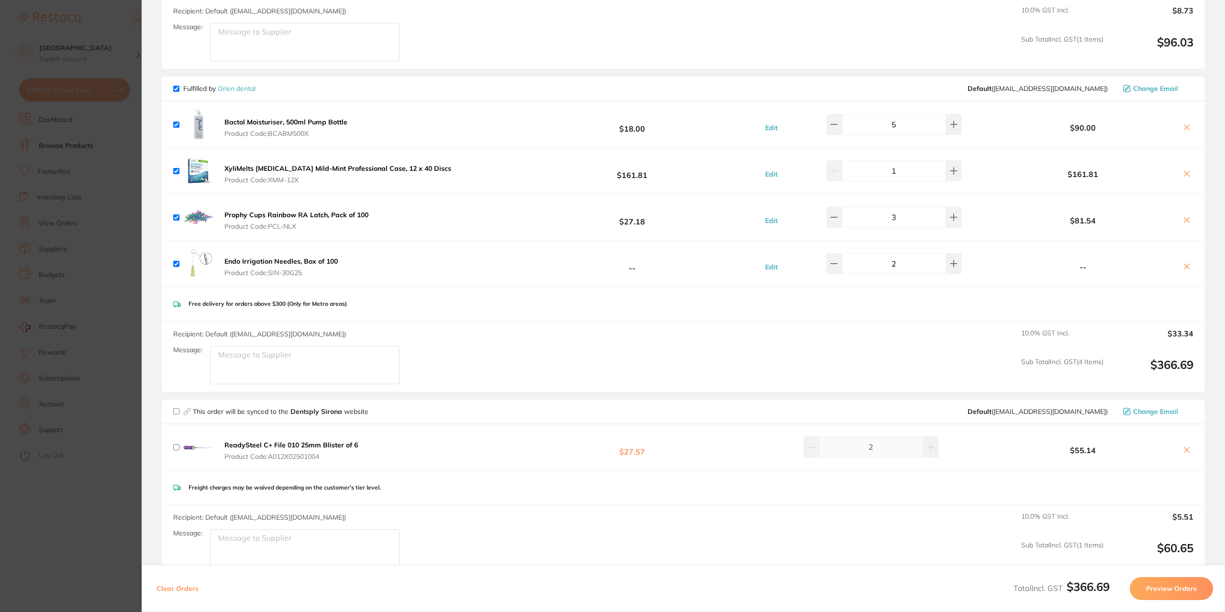
click at [1155, 588] on button "Preview Orders" at bounding box center [1171, 588] width 83 height 23
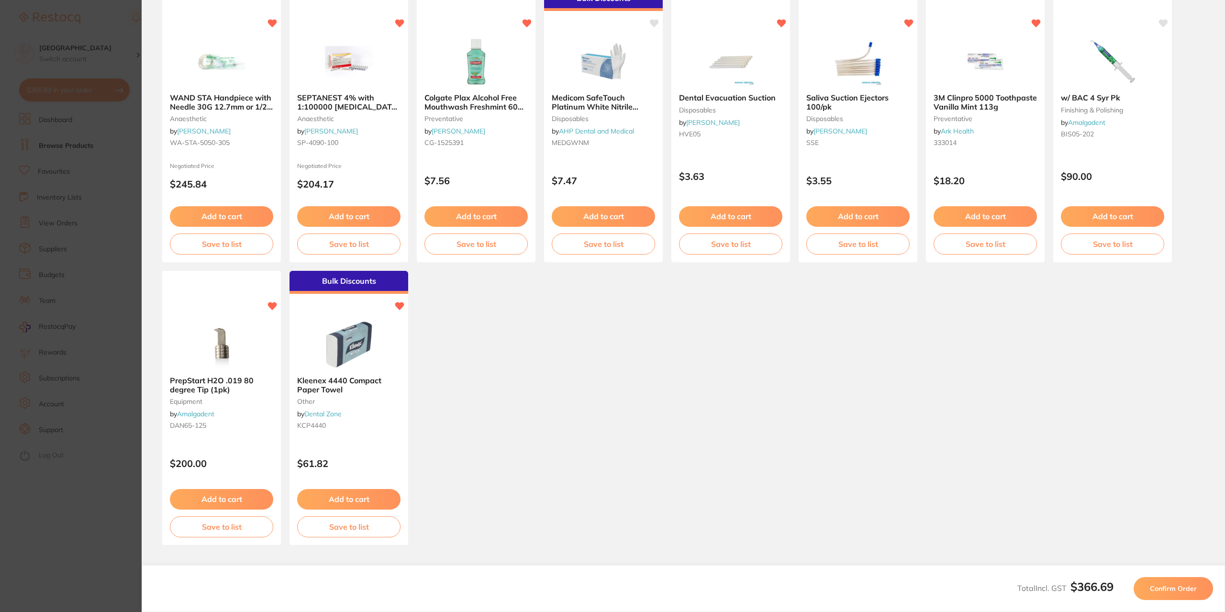
scroll to position [95, 0]
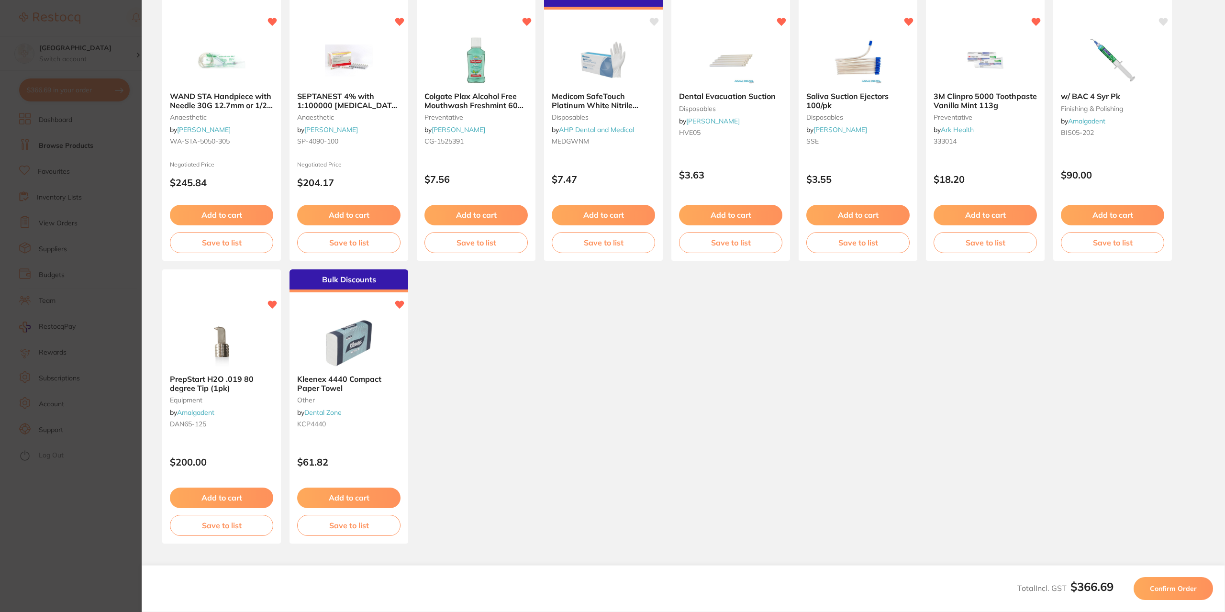
click at [1166, 587] on span "Confirm Order" at bounding box center [1173, 588] width 47 height 9
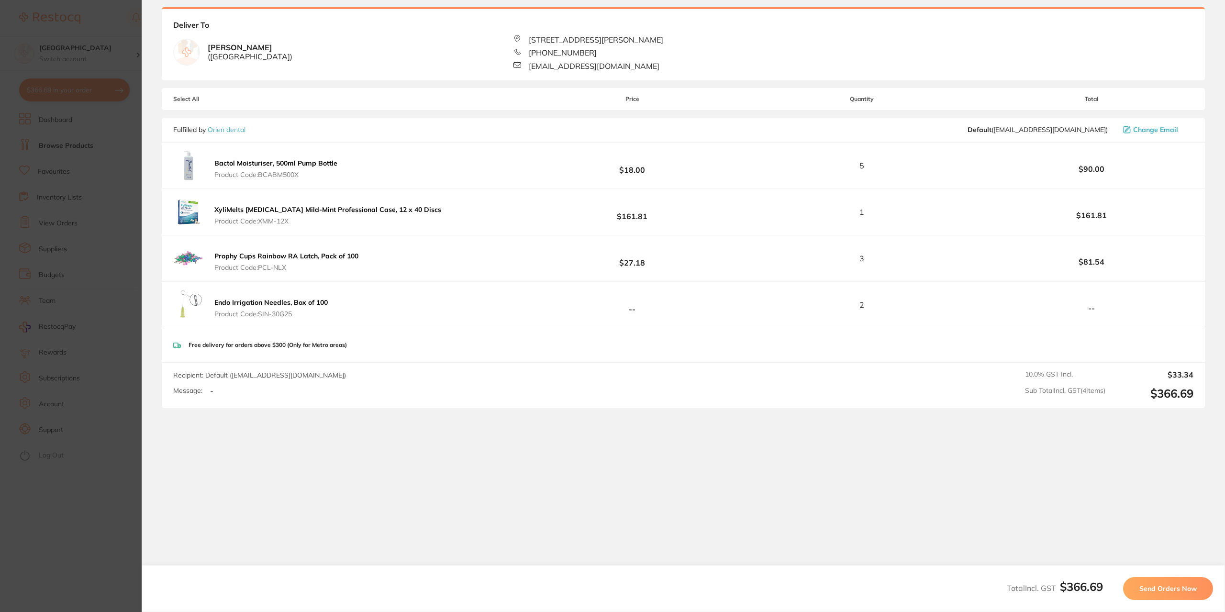
scroll to position [0, 0]
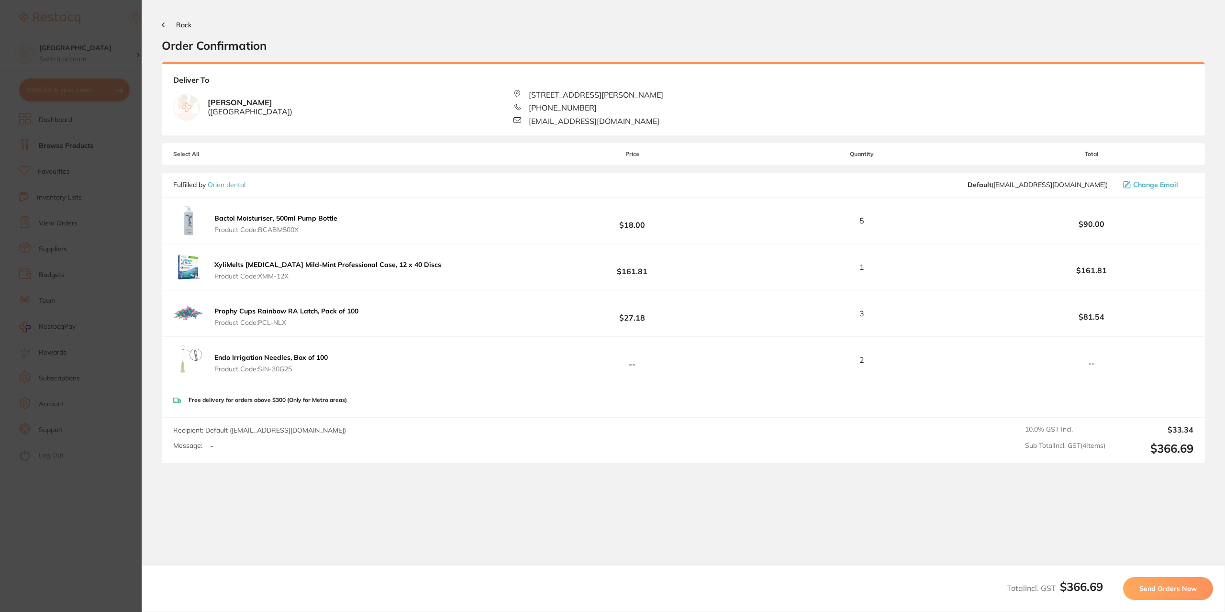
click at [1172, 589] on span "Send Orders Now" at bounding box center [1168, 588] width 57 height 9
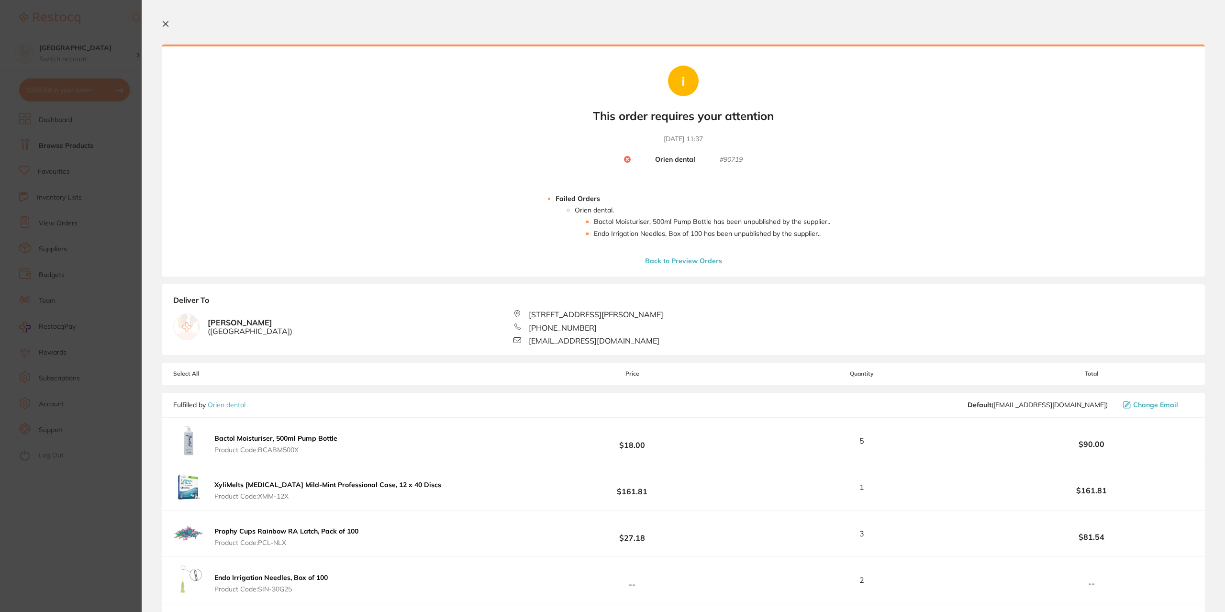
click at [164, 25] on icon at bounding box center [165, 24] width 5 height 5
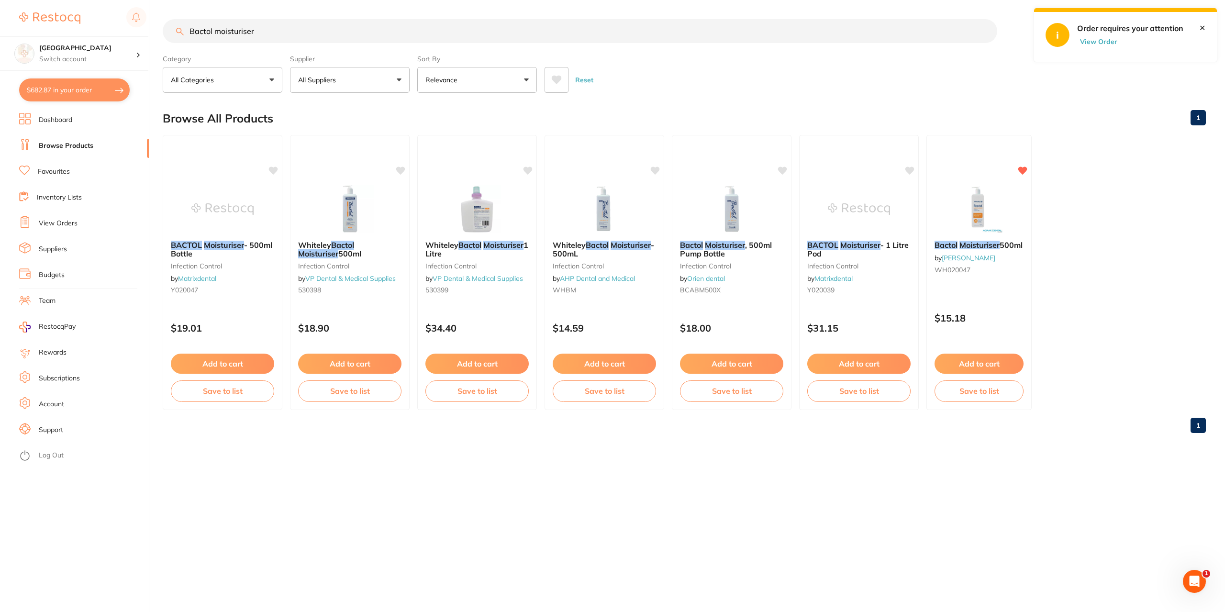
click at [62, 92] on button "$682.87 in your order" at bounding box center [74, 89] width 111 height 23
checkbox input "true"
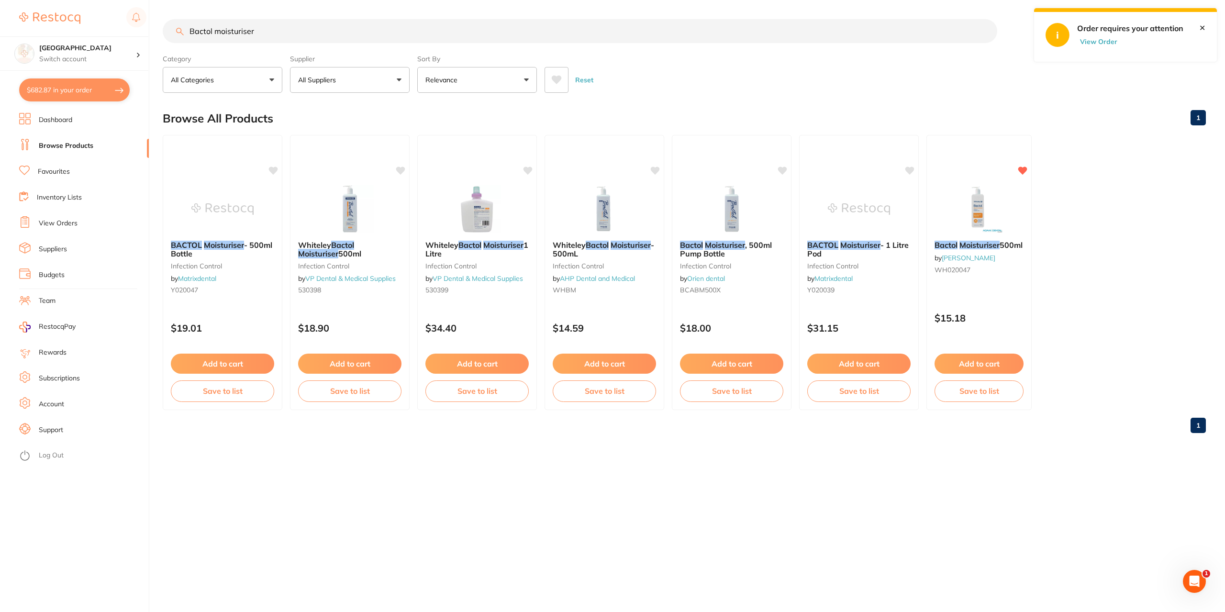
checkbox input "true"
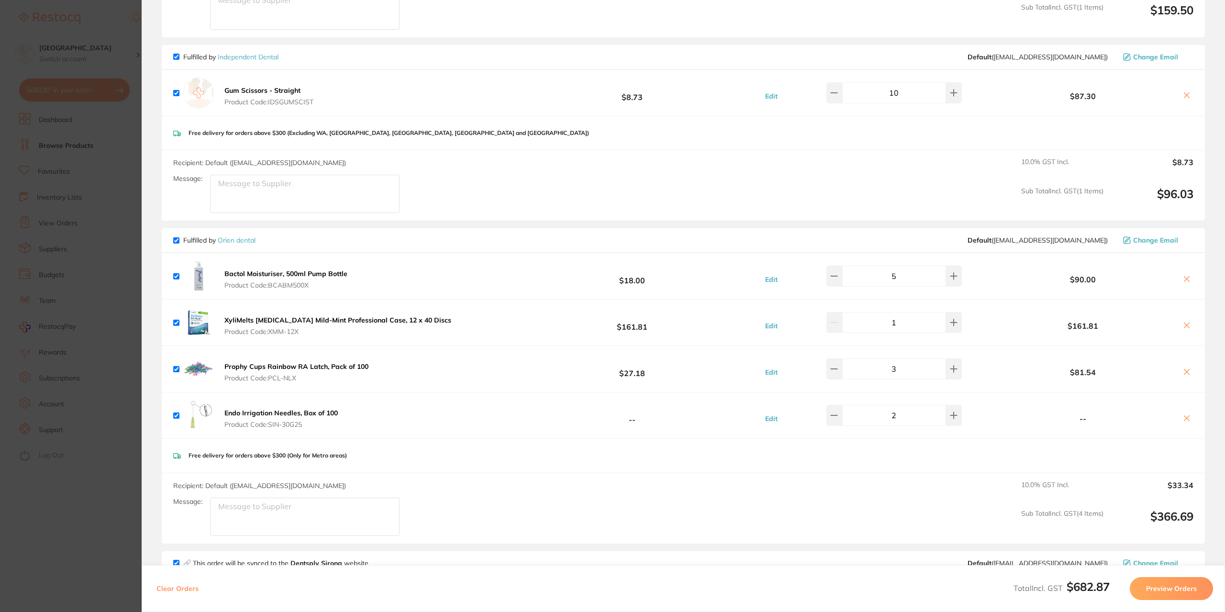
scroll to position [214, 0]
